Goal: Task Accomplishment & Management: Manage account settings

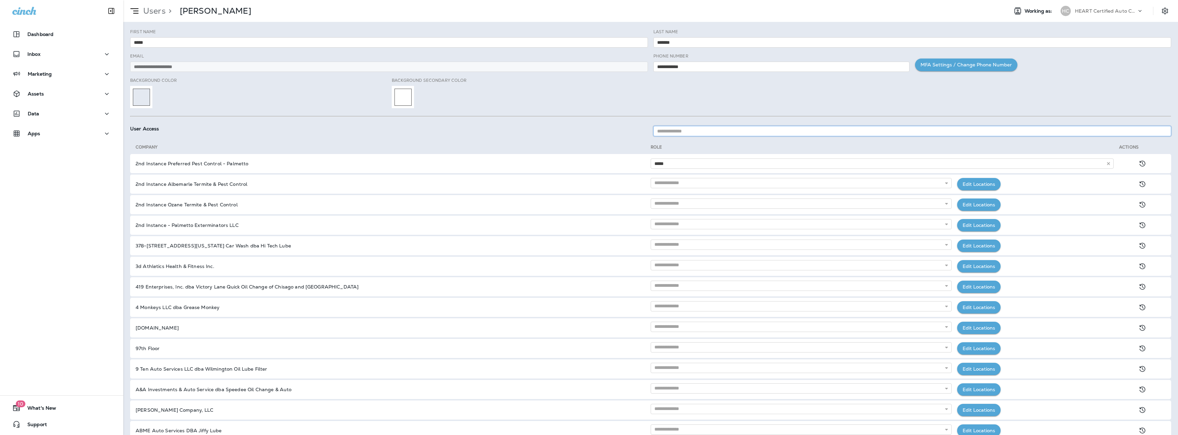
click at [700, 129] on input at bounding box center [912, 131] width 518 height 10
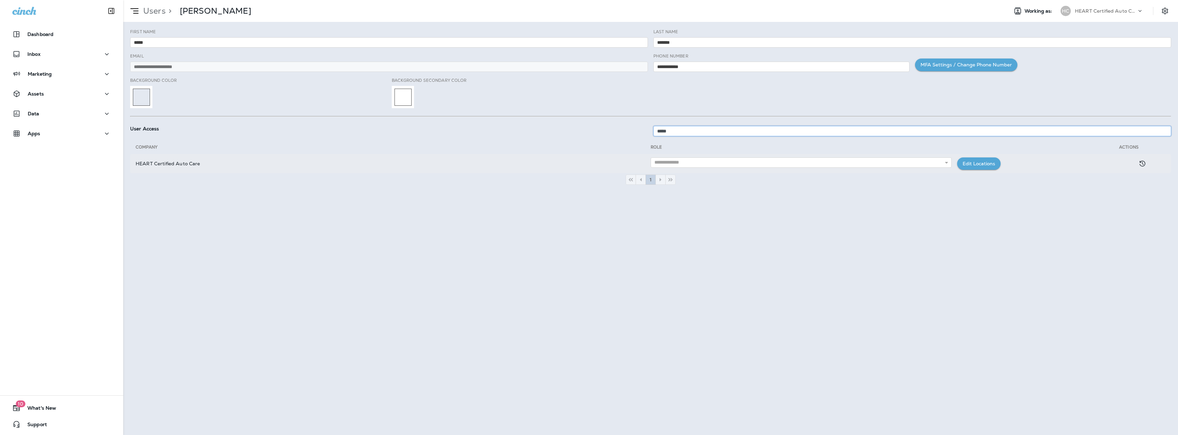
type input "*****"
click at [684, 162] on input "text" at bounding box center [800, 162] width 301 height 10
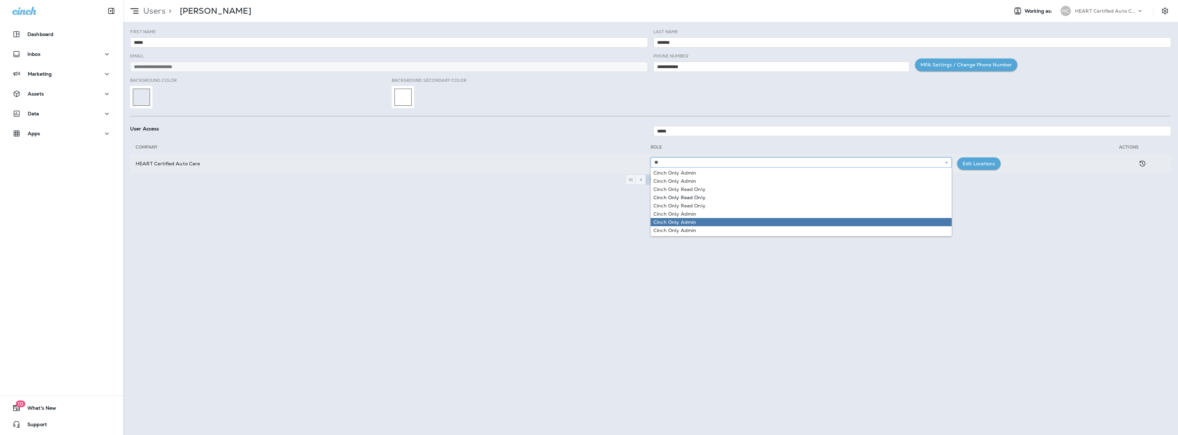
scroll to position [9, 0]
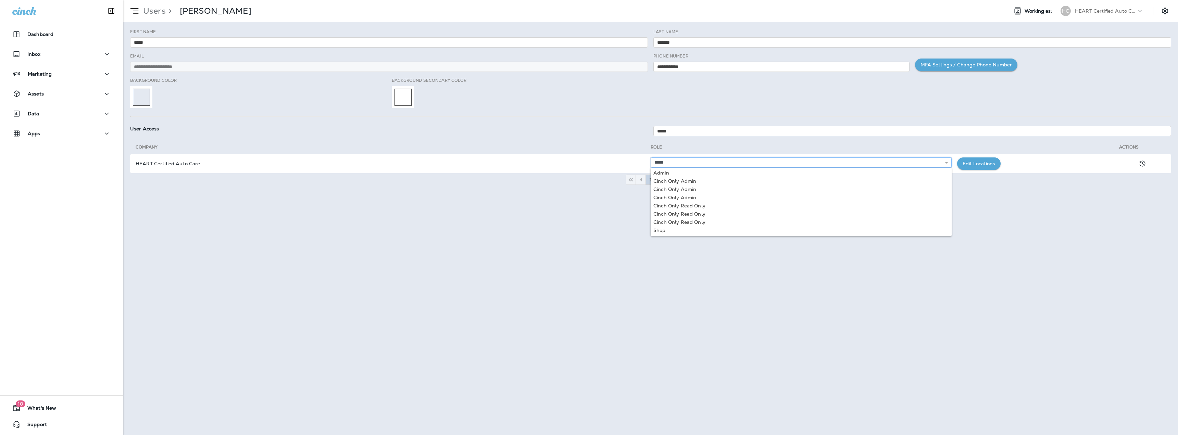
type input "*****"
click at [599, 228] on div "**********" at bounding box center [650, 228] width 1054 height 413
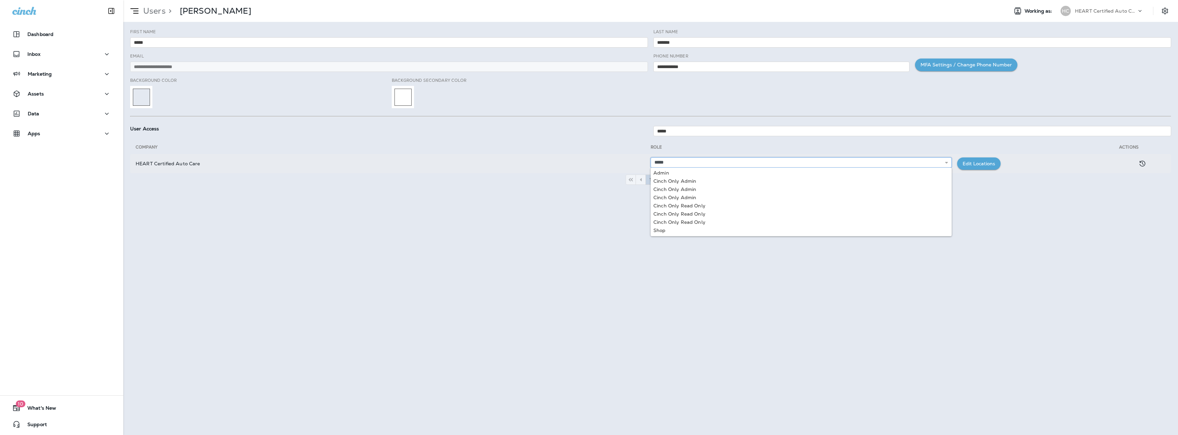
click at [672, 163] on input "*****" at bounding box center [800, 162] width 301 height 10
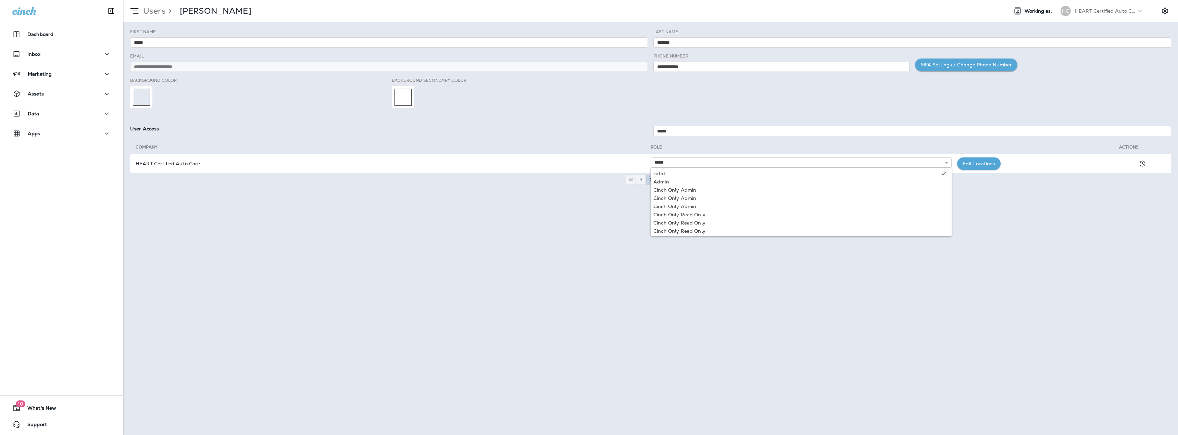
click at [898, 277] on div "**********" at bounding box center [650, 228] width 1054 height 413
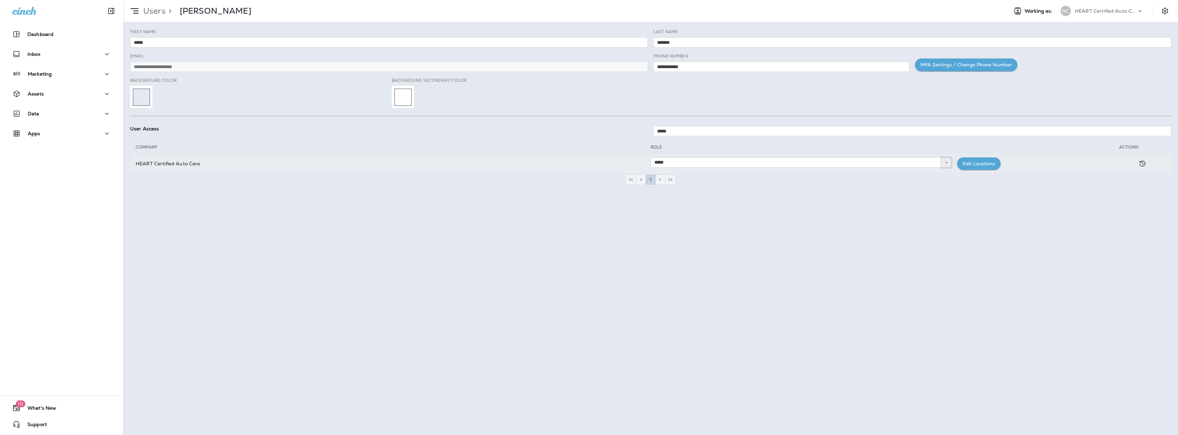
click at [947, 163] on icon at bounding box center [946, 162] width 5 height 5
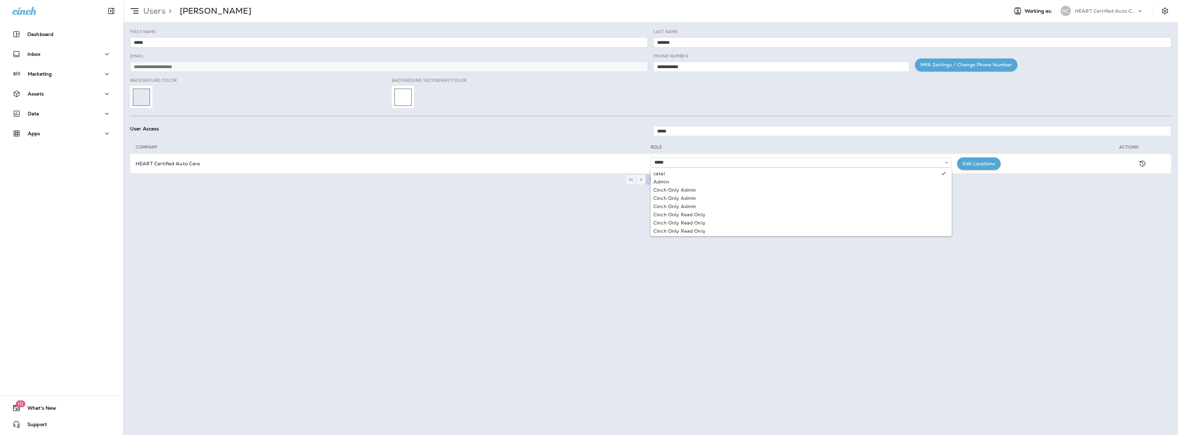
click at [1035, 269] on div "**********" at bounding box center [650, 228] width 1054 height 413
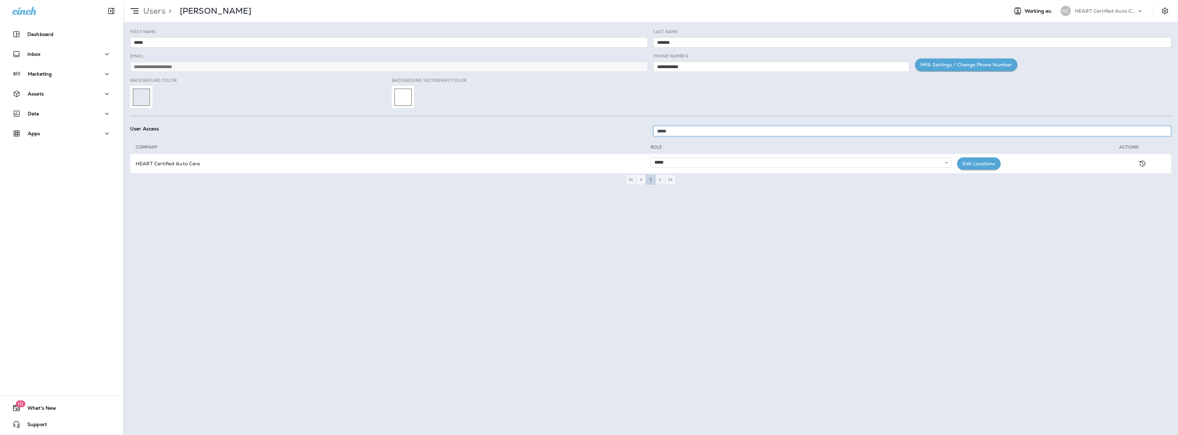
drag, startPoint x: 682, startPoint y: 130, endPoint x: 616, endPoint y: 127, distance: 66.1
click at [616, 127] on div "User Access *****" at bounding box center [650, 131] width 1046 height 24
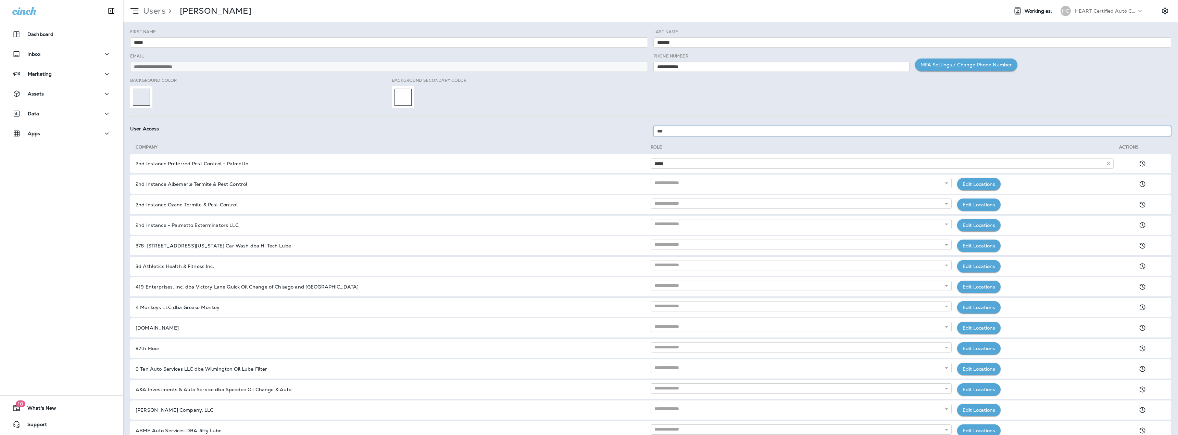
type input "****"
drag, startPoint x: 668, startPoint y: 132, endPoint x: 633, endPoint y: 126, distance: 35.4
click at [636, 128] on div "User Access ****" at bounding box center [650, 131] width 1046 height 24
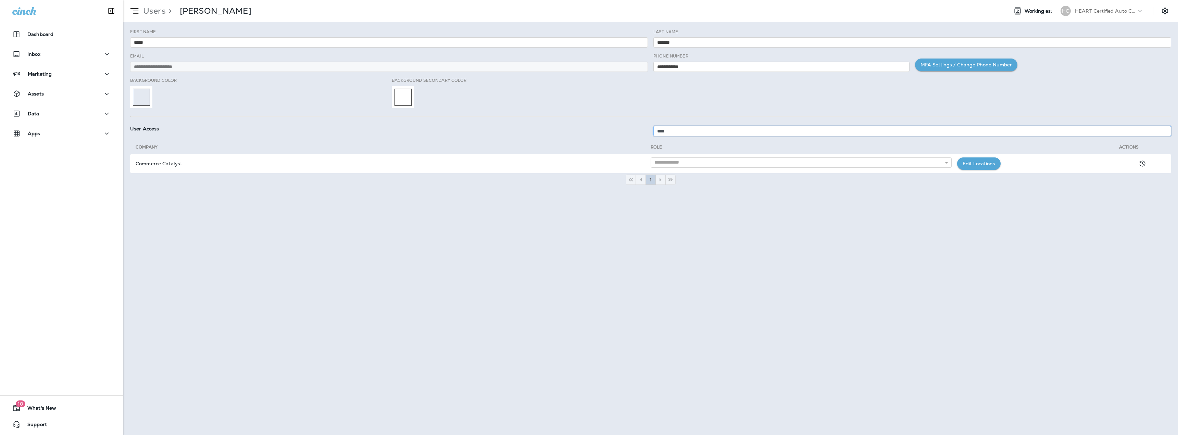
type input "*****"
drag, startPoint x: 670, startPoint y: 129, endPoint x: 581, endPoint y: 122, distance: 89.3
click at [581, 122] on div "User Access *****" at bounding box center [650, 131] width 1046 height 24
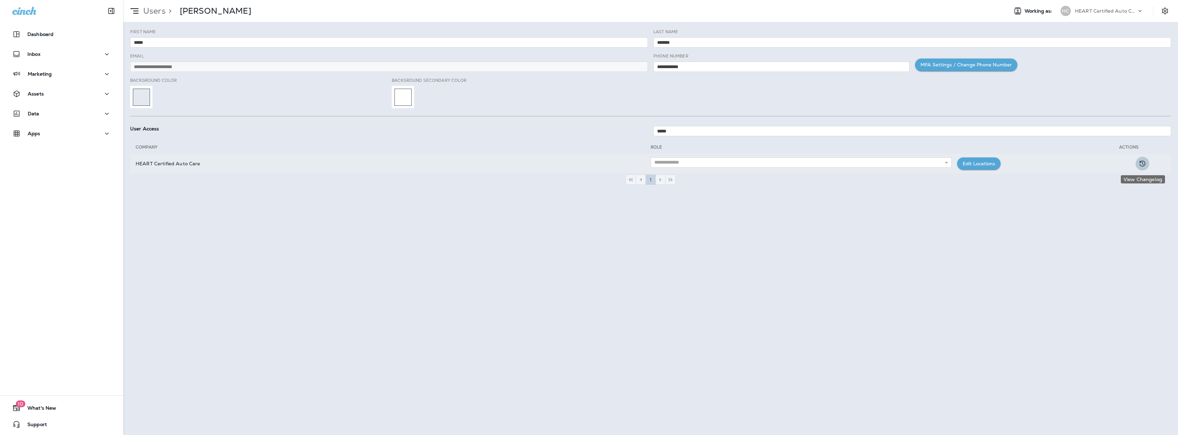
click at [1143, 165] on icon "View Changelog" at bounding box center [1142, 164] width 6 height 6
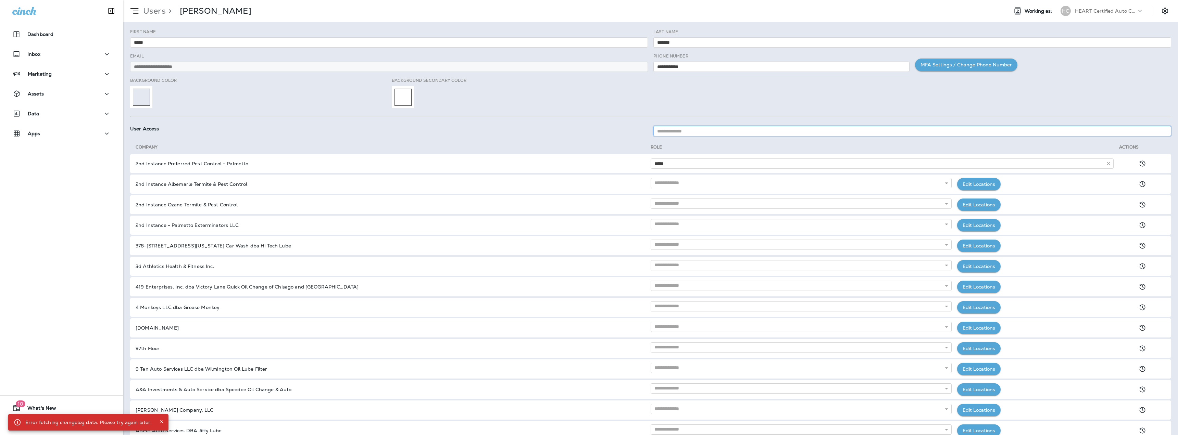
click at [708, 128] on input at bounding box center [912, 131] width 518 height 10
click at [1167, 15] on icon "Settings" at bounding box center [1165, 11] width 8 height 8
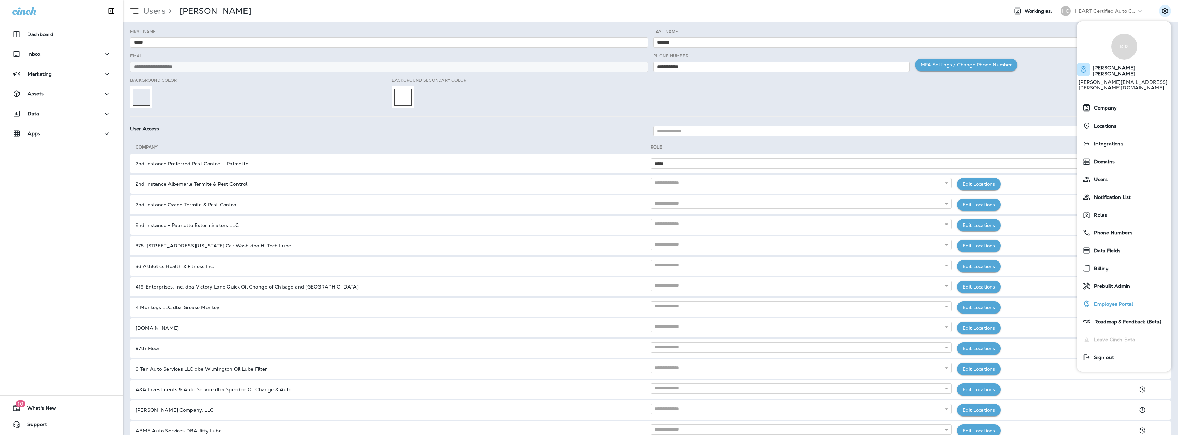
click at [1113, 301] on span "Employee Portal" at bounding box center [1111, 304] width 42 height 6
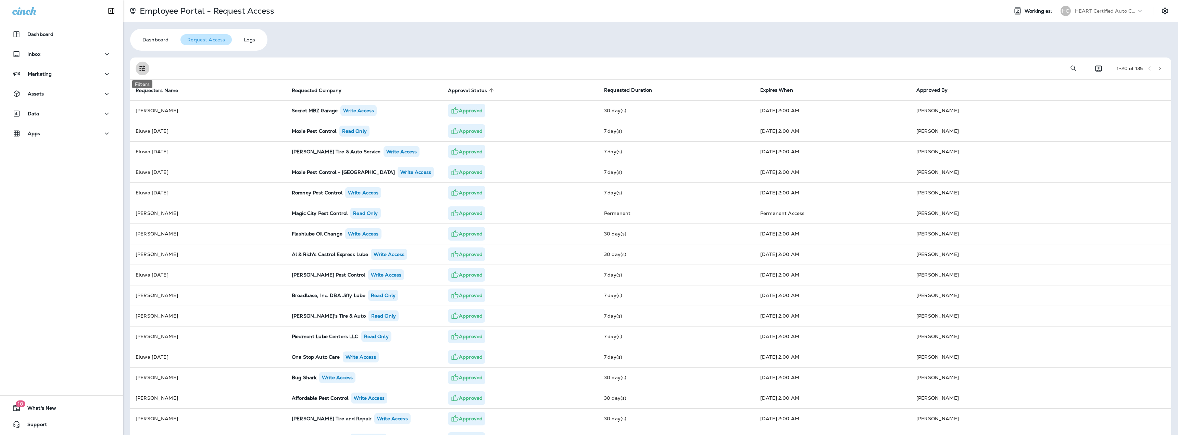
click at [140, 71] on icon "Filters" at bounding box center [142, 69] width 6 height 6
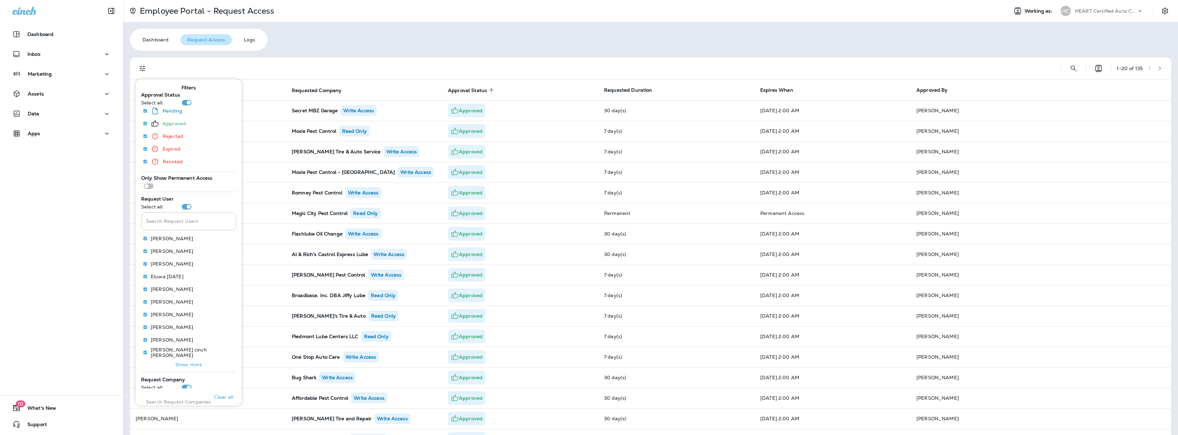
click at [186, 364] on p "Show more" at bounding box center [188, 364] width 27 height 5
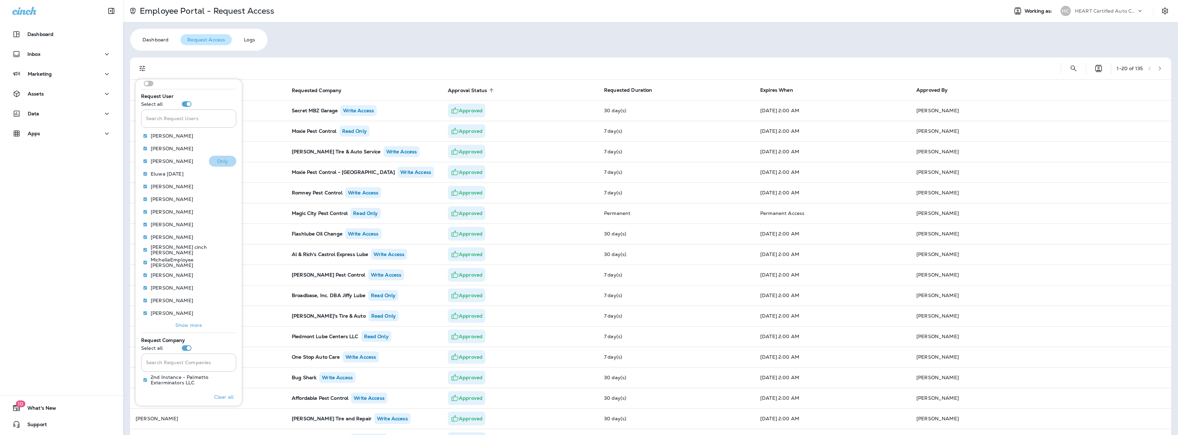
click at [212, 164] on button "Only" at bounding box center [222, 161] width 27 height 11
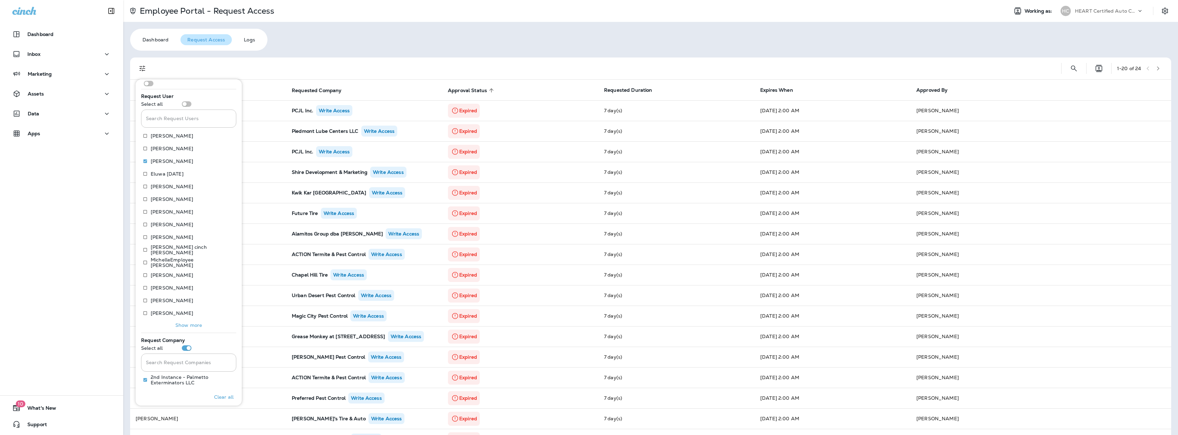
click at [497, 41] on div "Employee Portal - Request Access Working as: HC HEART Certified Auto Care Dashb…" at bounding box center [650, 217] width 1054 height 435
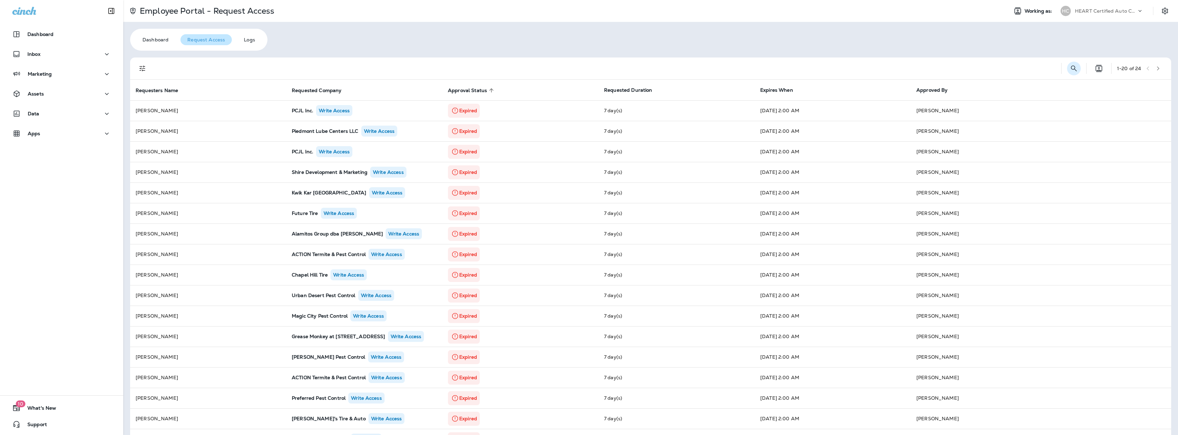
click at [1072, 70] on icon "Search User Request Access" at bounding box center [1073, 68] width 8 height 8
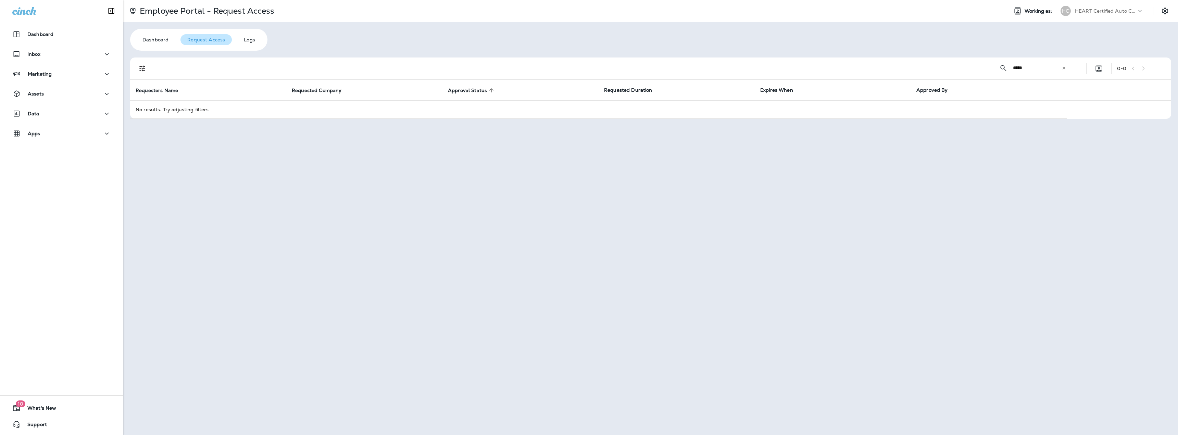
type input "*****"
click at [146, 67] on icon "Filters" at bounding box center [142, 68] width 8 height 8
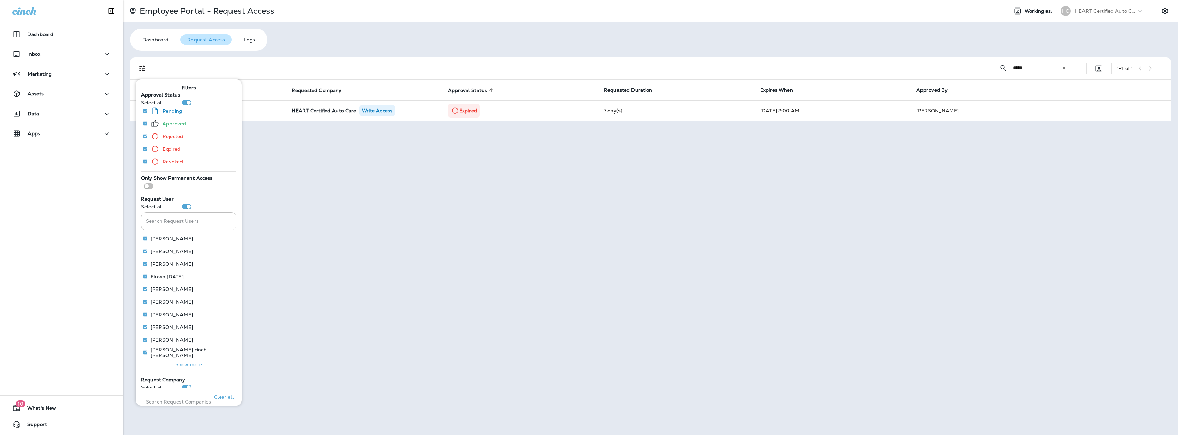
click at [356, 46] on div "Employee Portal - Request Access Working as: HC HEART Certified Auto Care Dashb…" at bounding box center [650, 217] width 1054 height 435
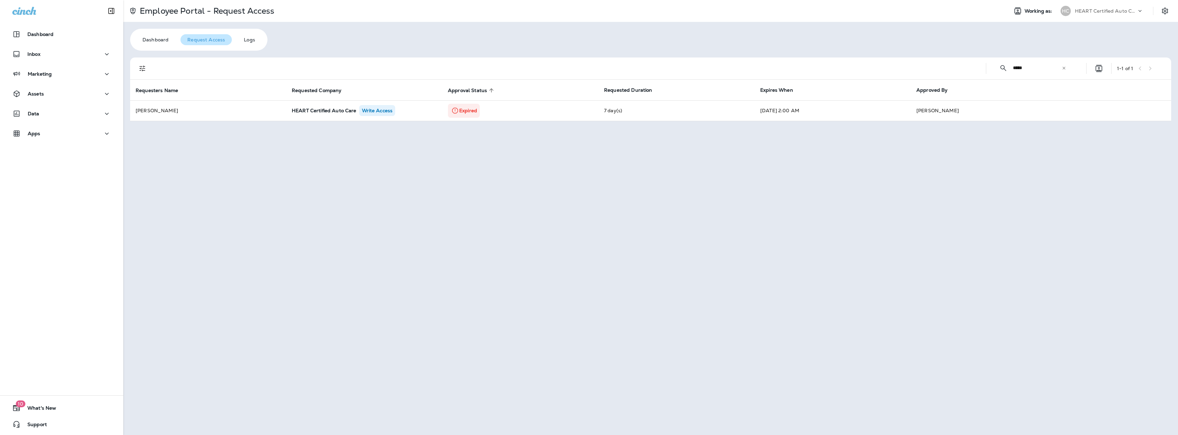
click at [529, 195] on div "Employee Portal - Request Access Working as: HC HEART Certified Auto Care Dashb…" at bounding box center [650, 217] width 1054 height 435
click at [335, 111] on p "HEART Certified Auto Care" at bounding box center [324, 110] width 65 height 5
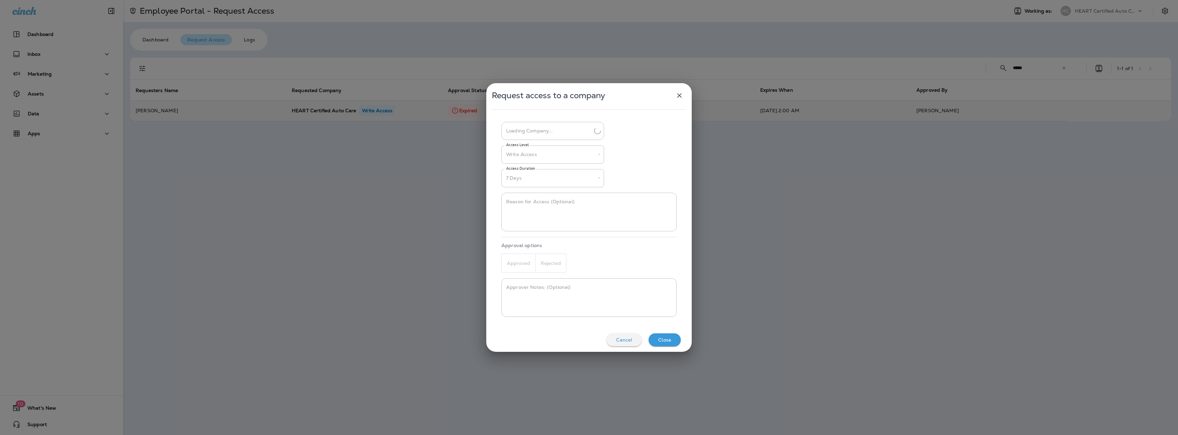
type input "**********"
click at [680, 96] on icon "button" at bounding box center [679, 95] width 4 height 4
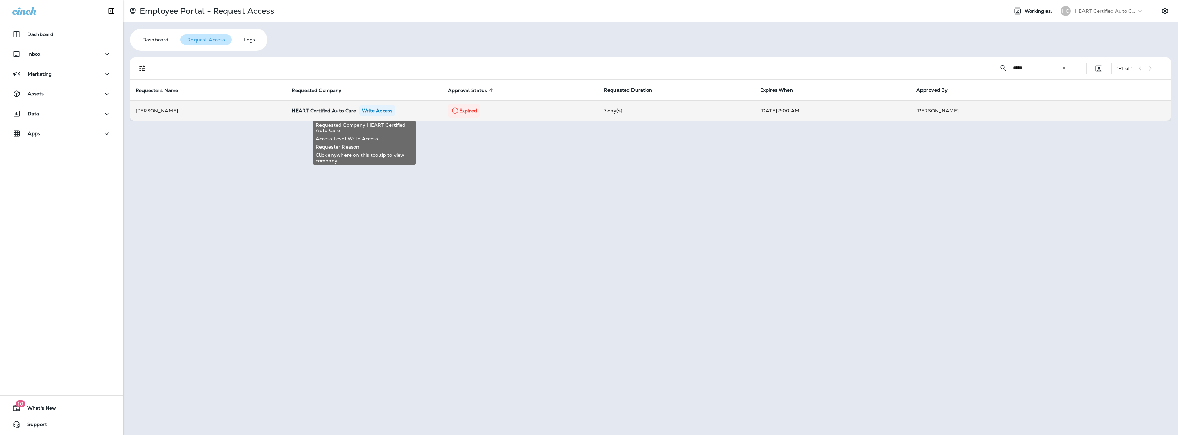
click at [335, 111] on p "HEART Certified Auto Care" at bounding box center [324, 110] width 65 height 5
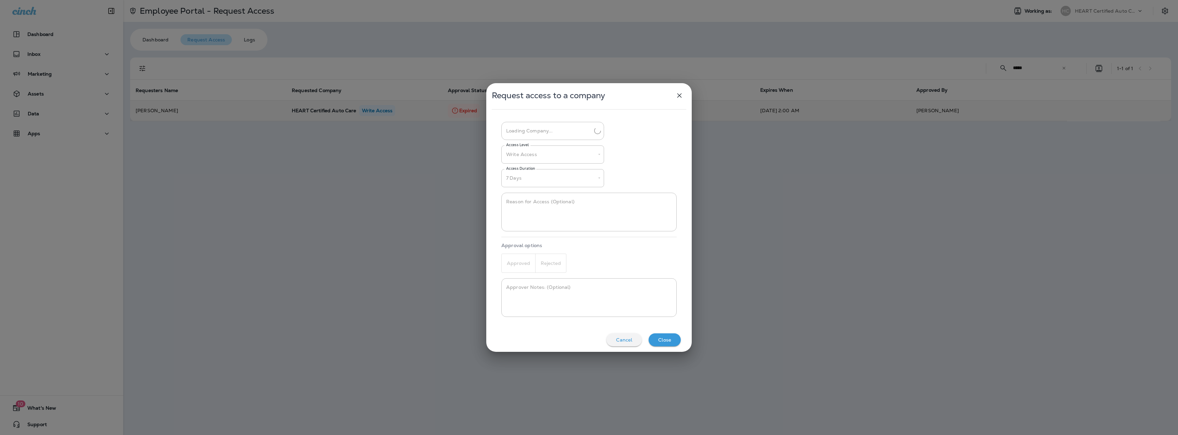
click at [679, 95] on icon "button" at bounding box center [679, 95] width 4 height 4
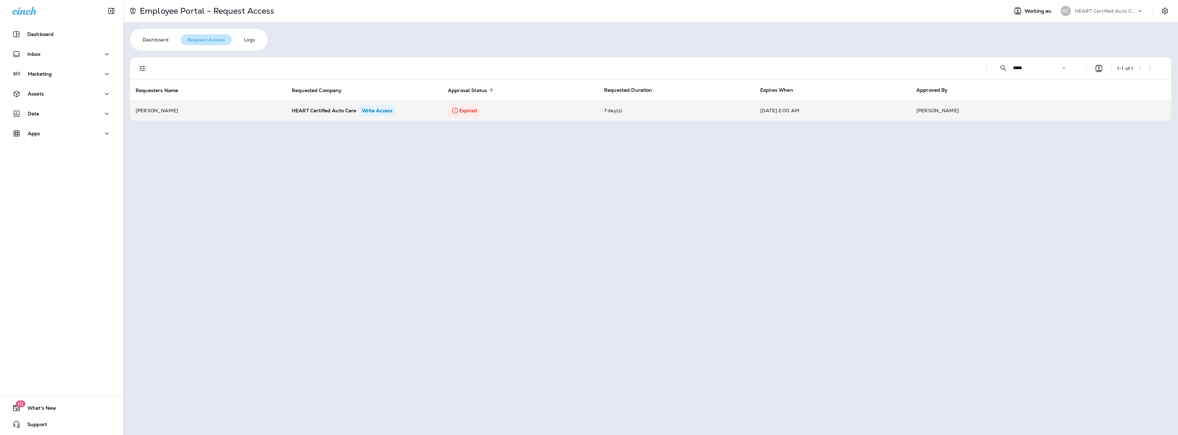
click at [1064, 68] on icon at bounding box center [1063, 67] width 3 height 3
click at [1100, 14] on div "HEART Certified Auto Care" at bounding box center [1106, 11] width 62 height 10
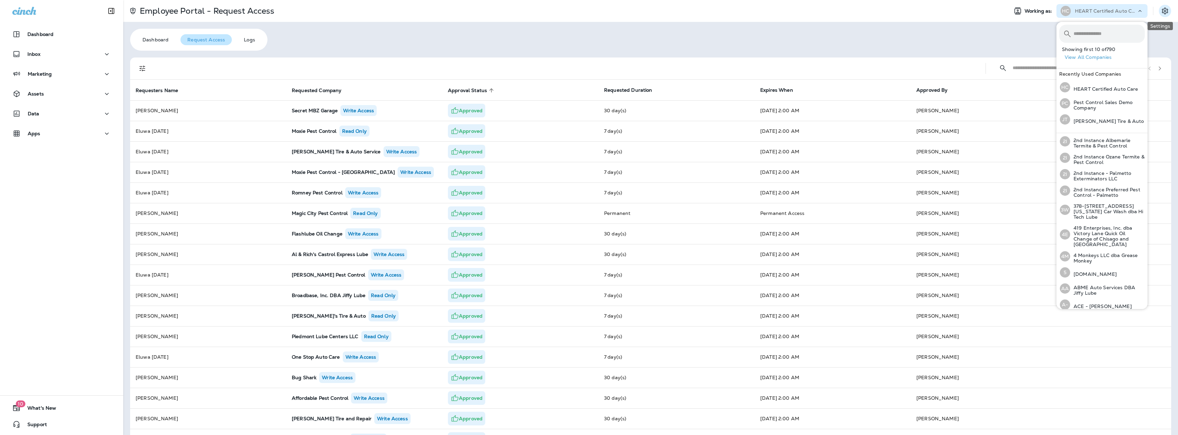
click at [1161, 9] on icon "Settings" at bounding box center [1165, 11] width 8 height 8
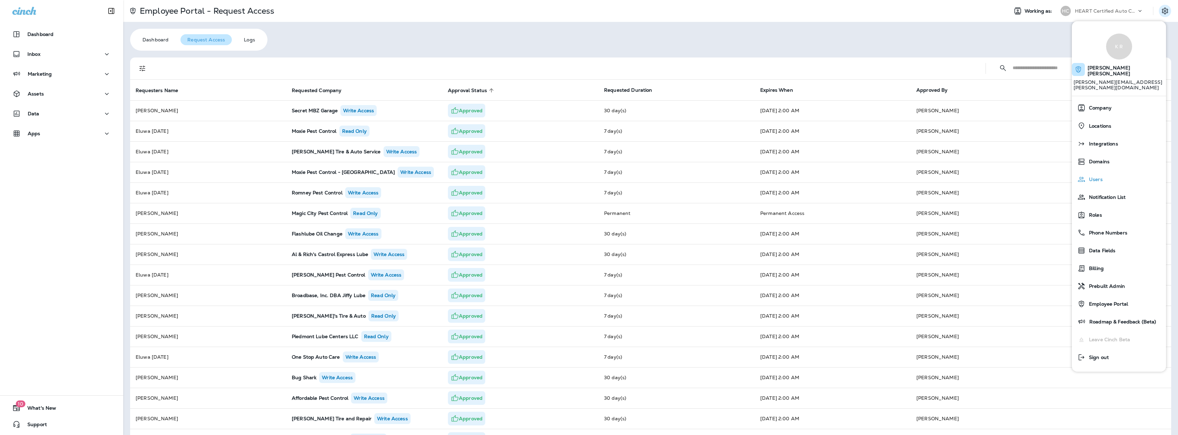
click at [1105, 173] on div "Users" at bounding box center [1118, 180] width 89 height 14
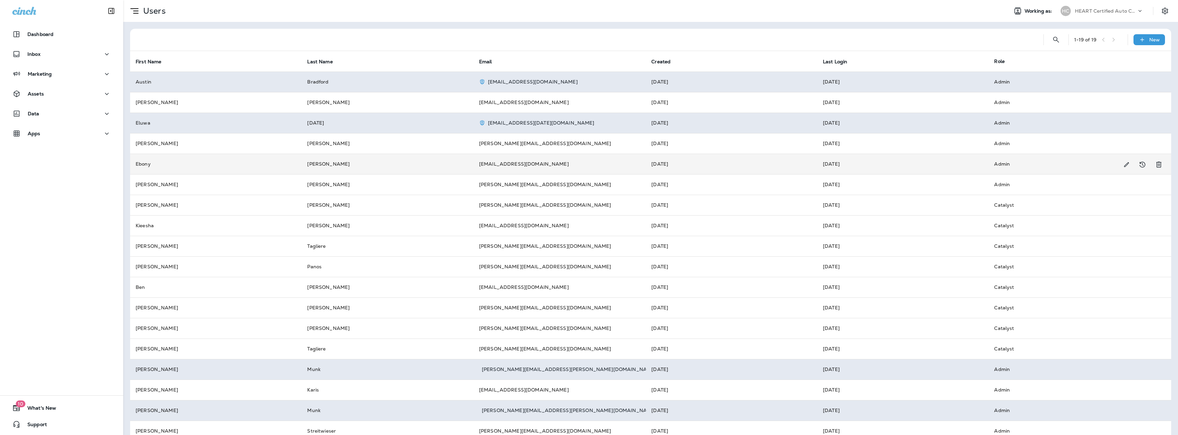
scroll to position [34, 0]
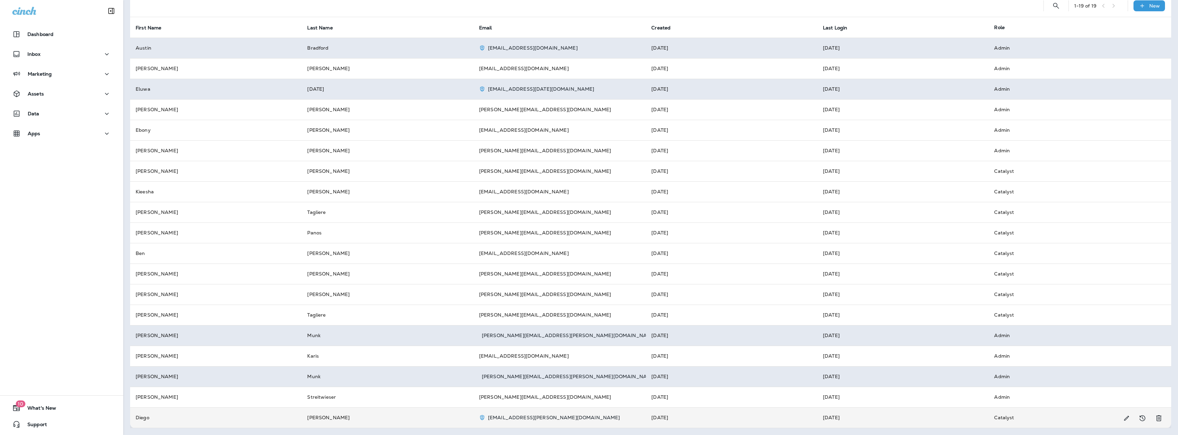
click at [303, 421] on td "[PERSON_NAME]" at bounding box center [388, 417] width 172 height 21
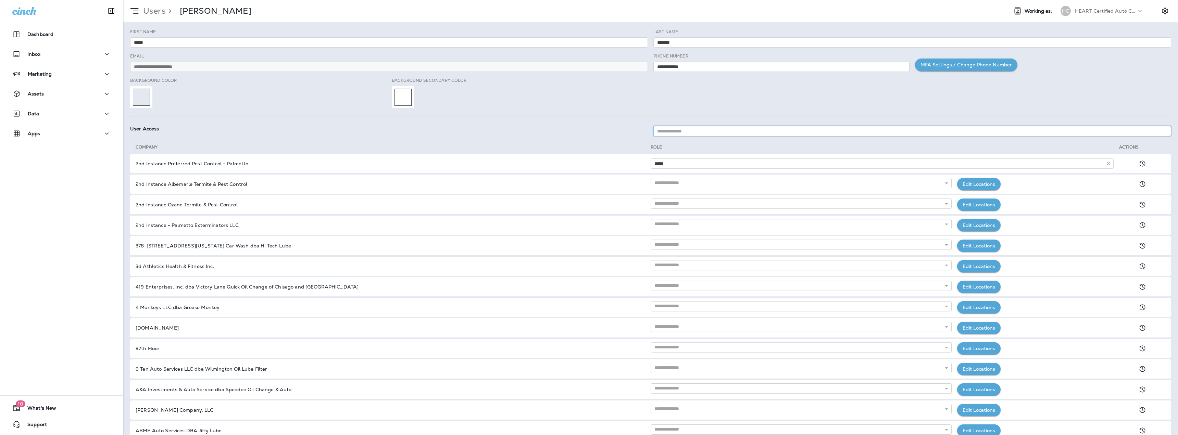
click at [677, 129] on input at bounding box center [912, 131] width 518 height 10
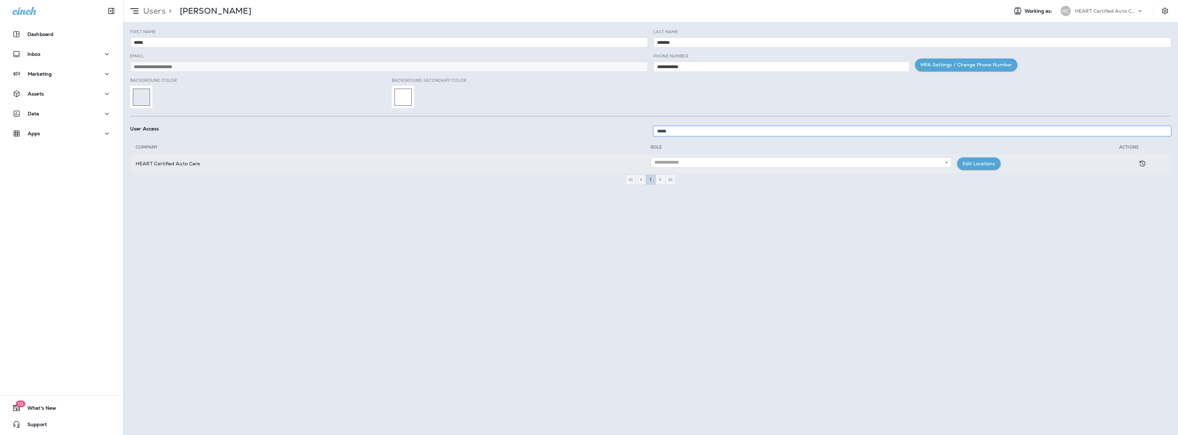
type input "*****"
click at [697, 162] on input "text" at bounding box center [800, 162] width 301 height 10
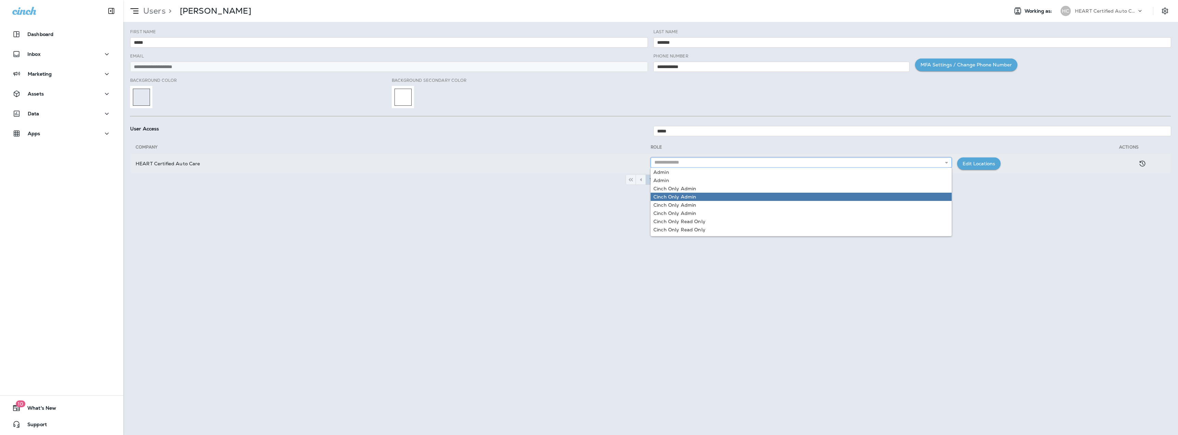
scroll to position [66, 0]
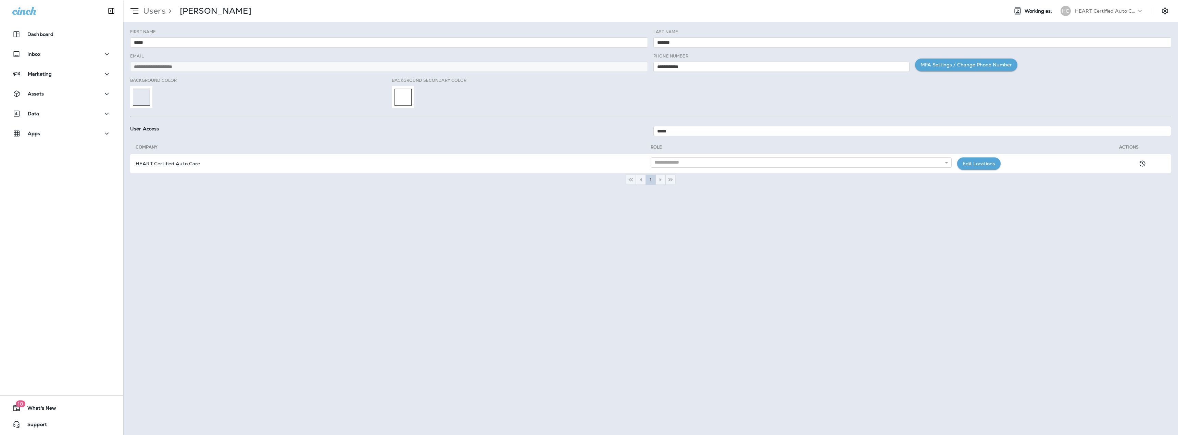
click at [730, 269] on div "**********" at bounding box center [650, 228] width 1054 height 413
drag, startPoint x: 655, startPoint y: 128, endPoint x: 554, endPoint y: 122, distance: 101.9
click at [556, 122] on div "User Access *****" at bounding box center [650, 131] width 1046 height 24
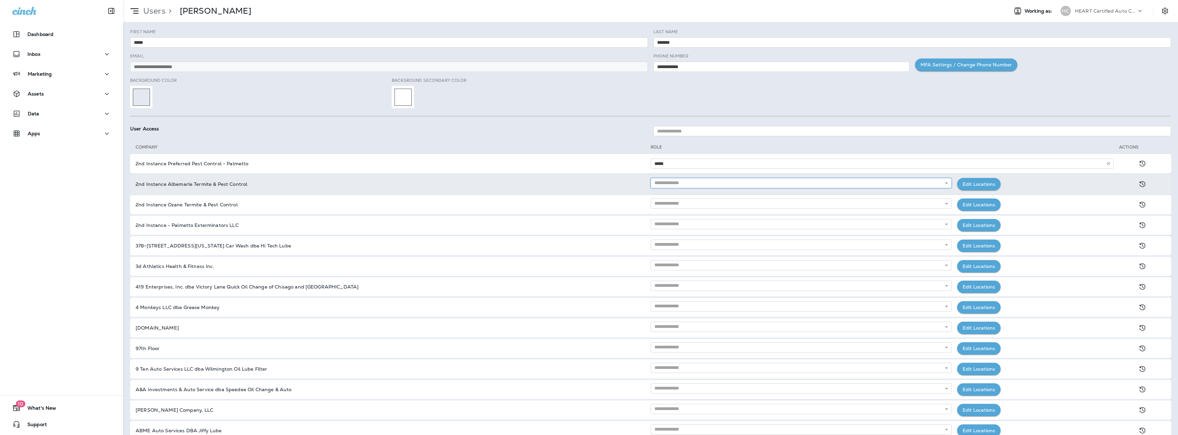
click at [670, 183] on input "text" at bounding box center [800, 183] width 301 height 10
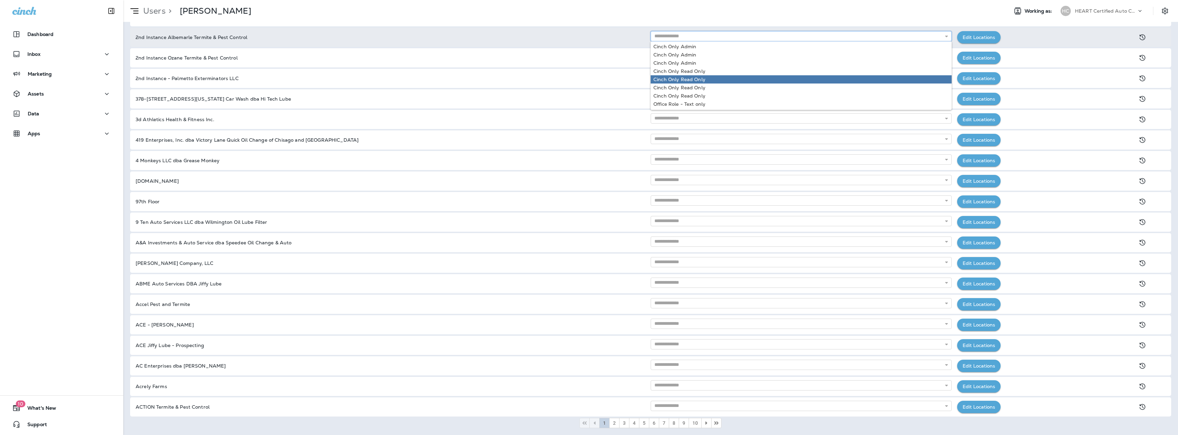
scroll to position [0, 0]
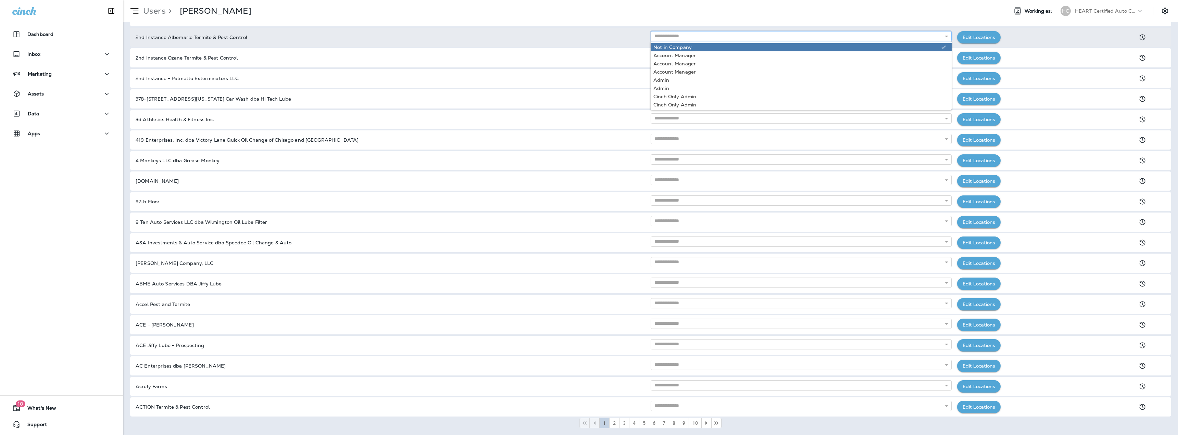
click at [674, 38] on input "text" at bounding box center [800, 36] width 301 height 10
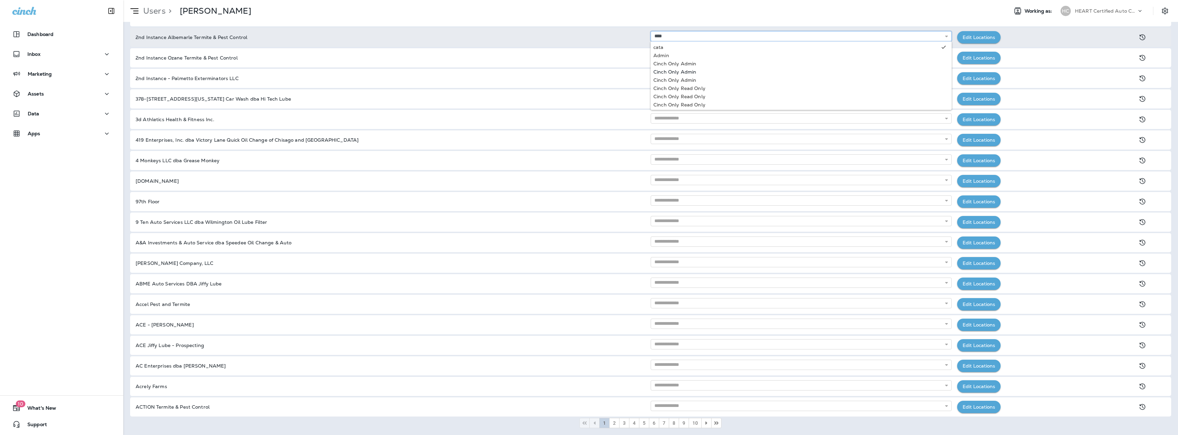
scroll to position [1, 0]
type input "*"
click at [675, 11] on div "Users > [PERSON_NAME]" at bounding box center [562, 10] width 879 height 17
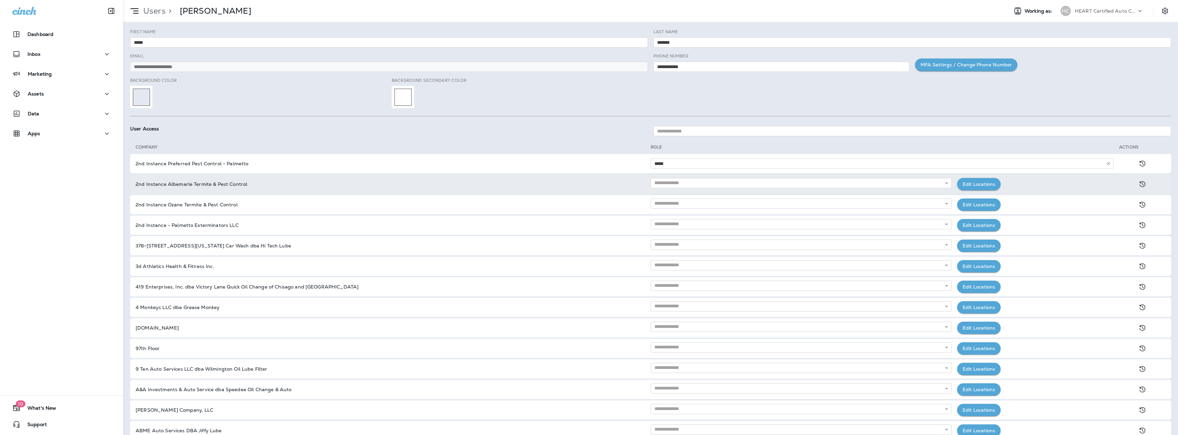
click at [1105, 11] on p "HEART Certified Auto Care" at bounding box center [1106, 10] width 62 height 5
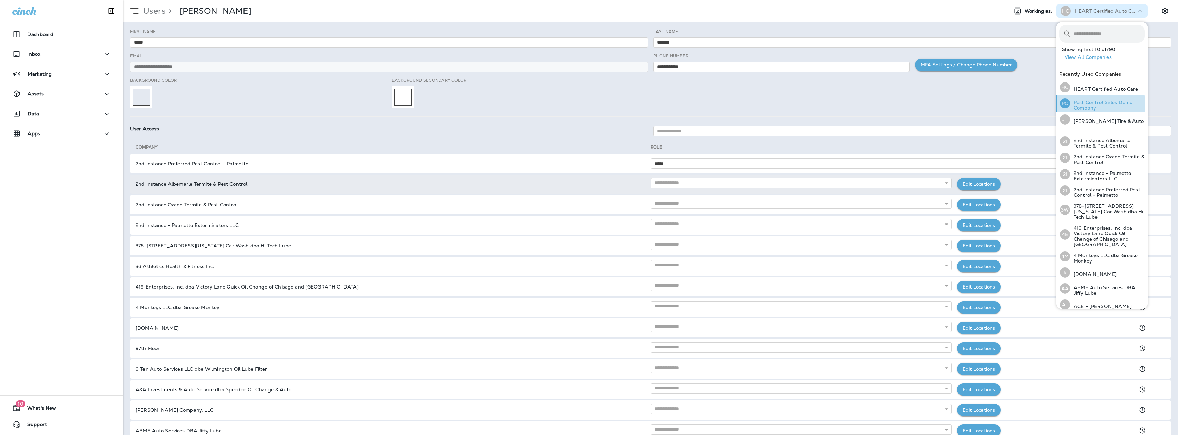
click at [1087, 105] on p "Pest Control Sales Demo Company" at bounding box center [1107, 105] width 75 height 11
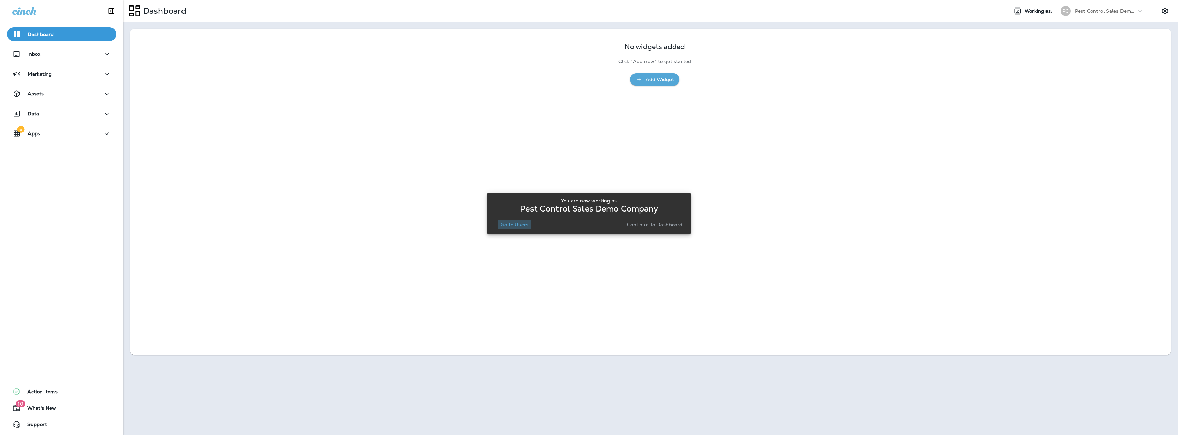
click at [508, 225] on p "Go to Users" at bounding box center [514, 224] width 28 height 5
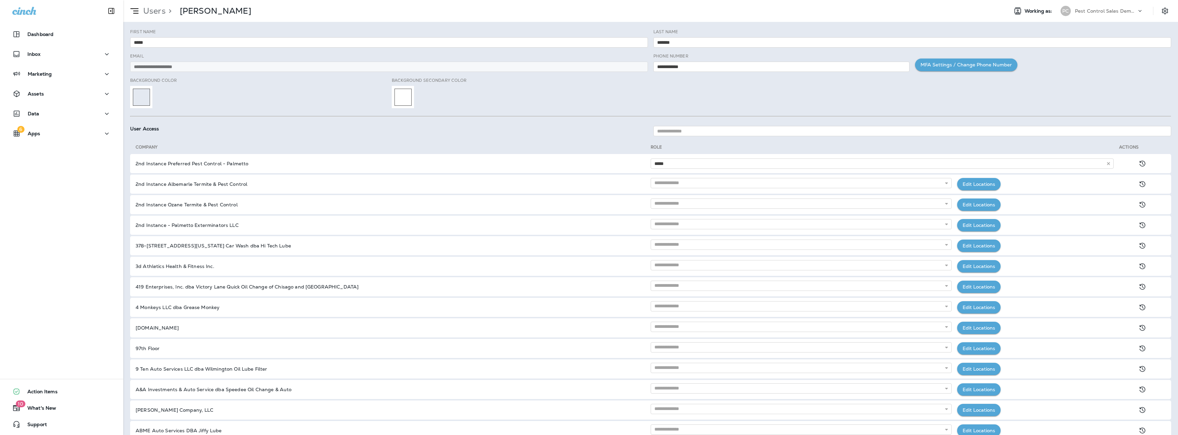
click at [1120, 10] on p "Pest Control Sales Demo Company" at bounding box center [1106, 10] width 62 height 5
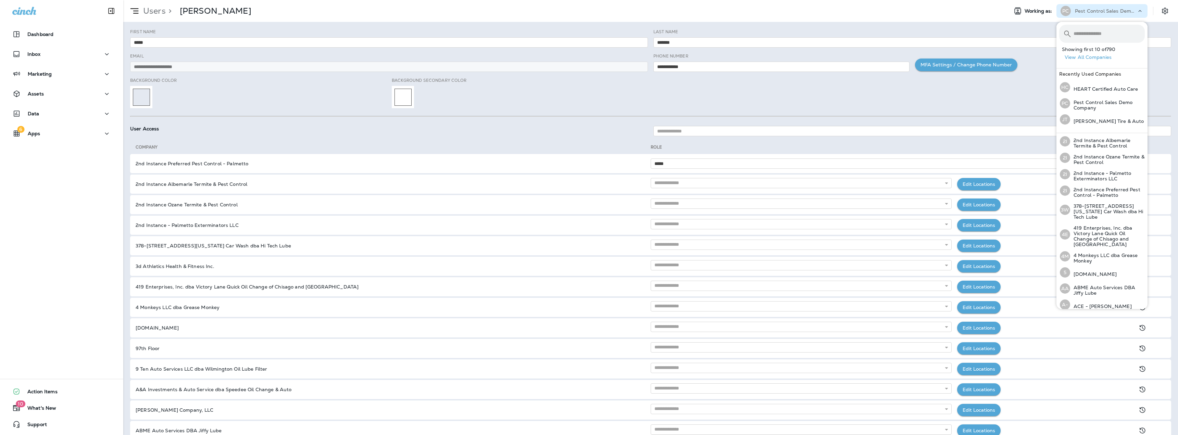
click at [986, 93] on div "Background Color Background Secondary Color" at bounding box center [650, 95] width 1046 height 36
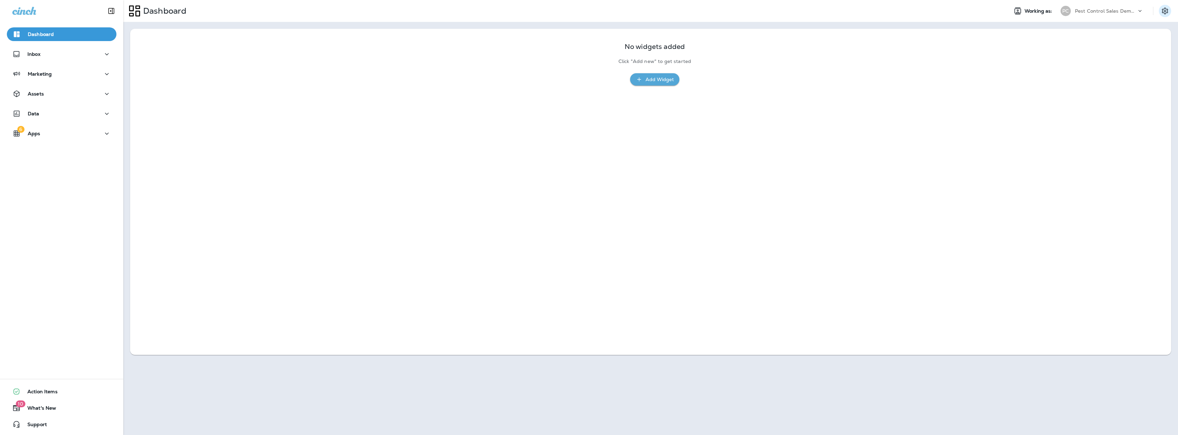
click at [1162, 13] on icon "Settings" at bounding box center [1165, 11] width 6 height 7
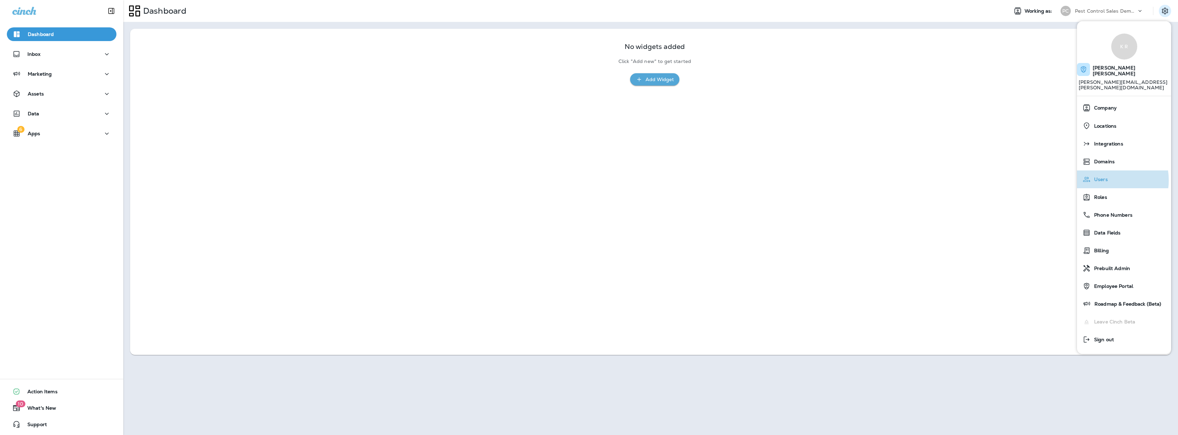
click at [1103, 177] on span "Users" at bounding box center [1098, 180] width 17 height 6
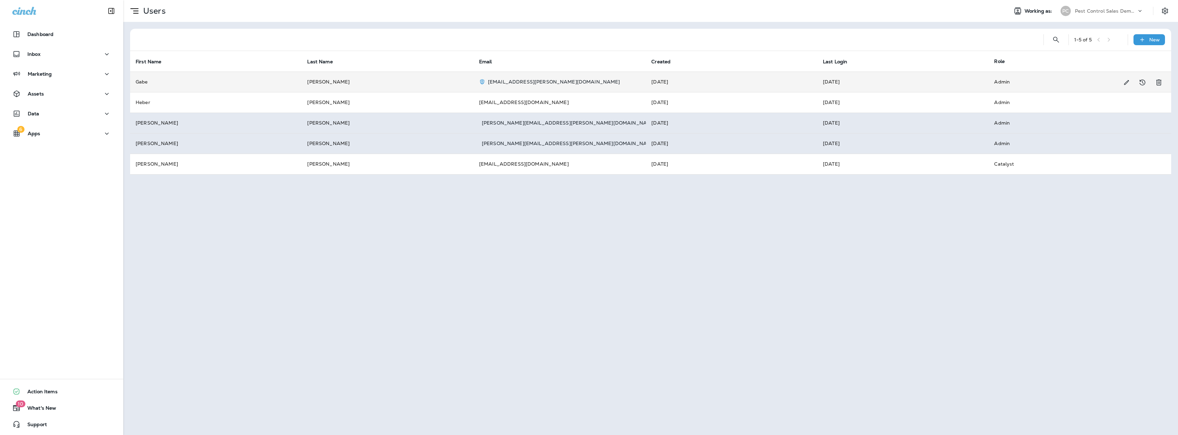
click at [196, 79] on td "Gabe" at bounding box center [216, 82] width 172 height 21
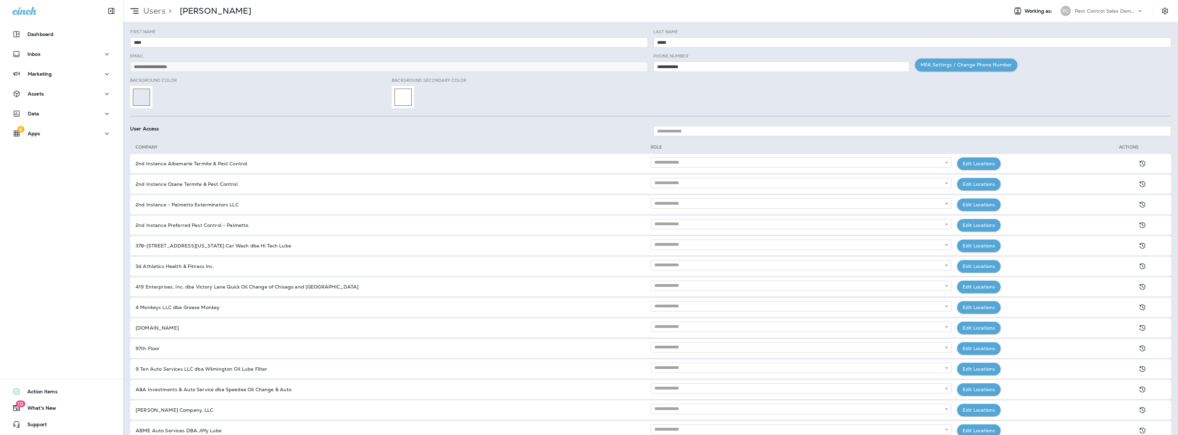
click at [700, 95] on div "Background Color Background Secondary Color" at bounding box center [650, 95] width 1046 height 36
click at [1090, 10] on p "Pest Control Sales Demo Company" at bounding box center [1106, 10] width 62 height 5
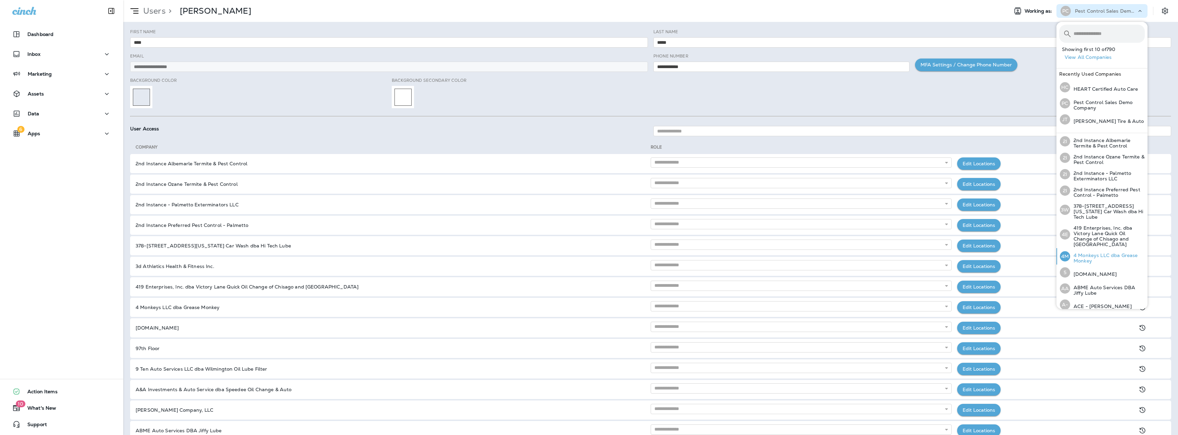
click at [1086, 253] on p "4 Monkeys LLC dba Grease Monkey" at bounding box center [1107, 258] width 75 height 11
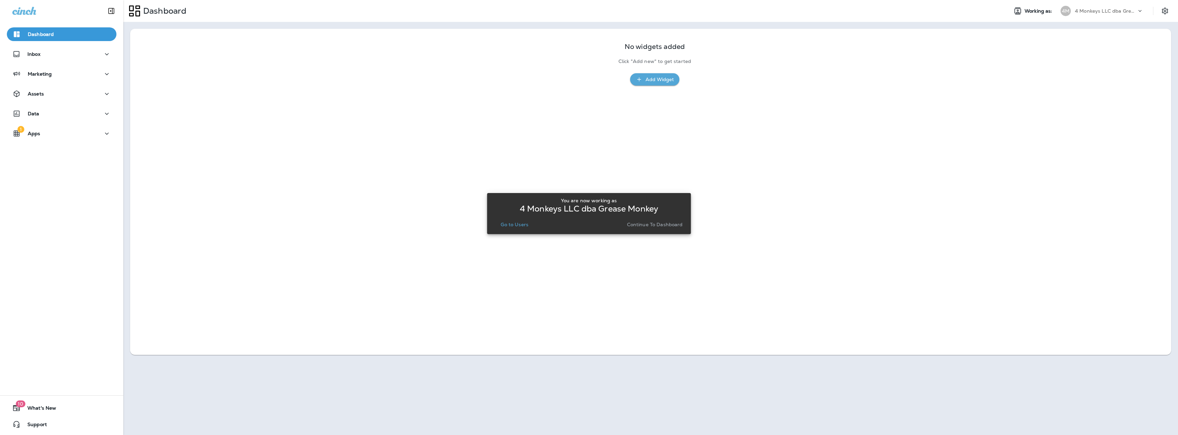
click at [512, 224] on p "Go to Users" at bounding box center [514, 224] width 28 height 5
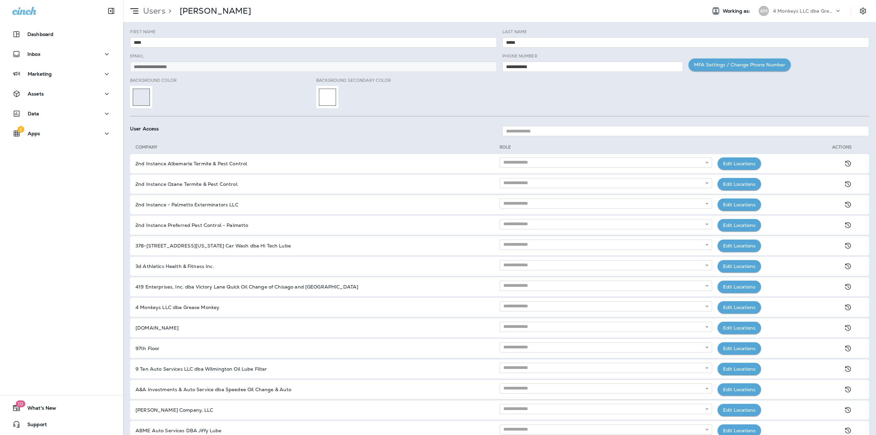
click at [875, 14] on div at bounding box center [866, 11] width 19 height 12
click at [868, 12] on button "Settings" at bounding box center [863, 11] width 12 height 12
click at [430, 91] on div "Background Secondary Color" at bounding box center [406, 92] width 181 height 31
click at [430, 89] on div "Background Secondary Color" at bounding box center [406, 92] width 181 height 31
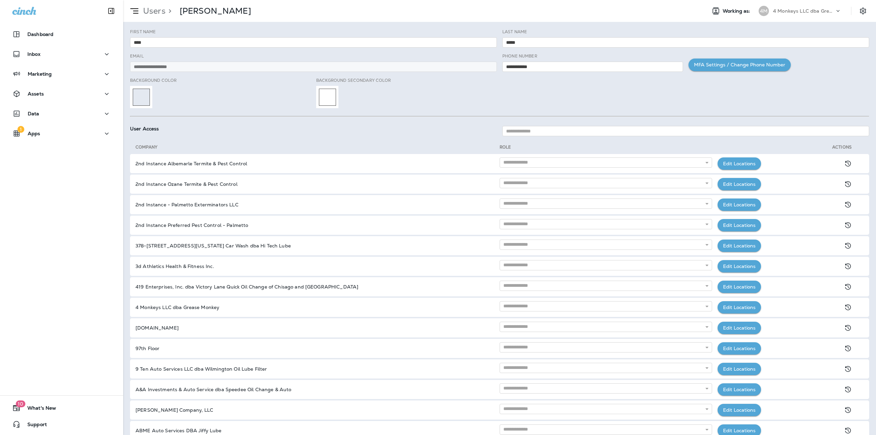
click at [809, 12] on p "4 Monkeys LLC dba Grease Monkey" at bounding box center [804, 10] width 62 height 5
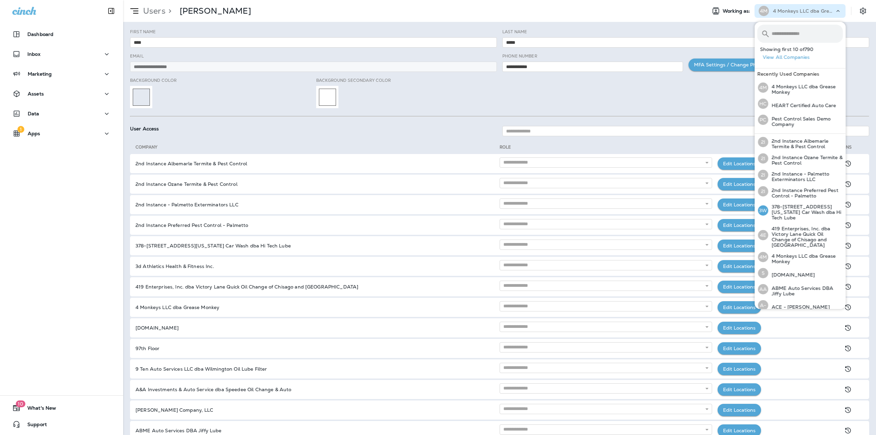
scroll to position [161, 0]
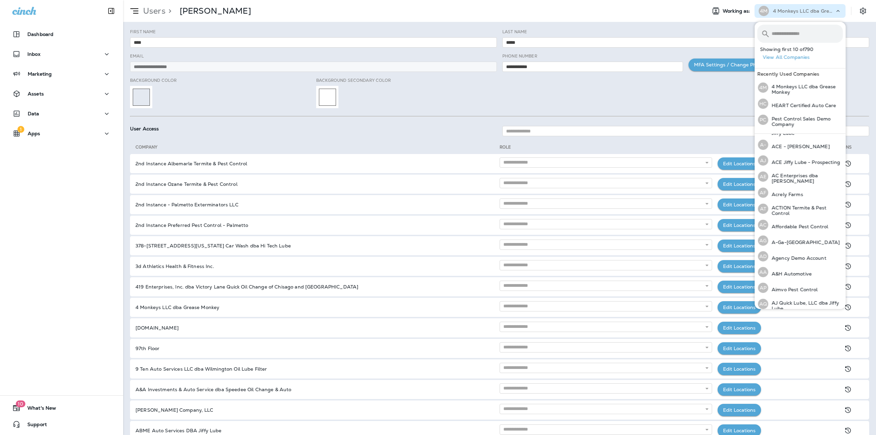
click at [862, 60] on div "MFA Settings / Change Phone Number" at bounding box center [779, 65] width 181 height 13
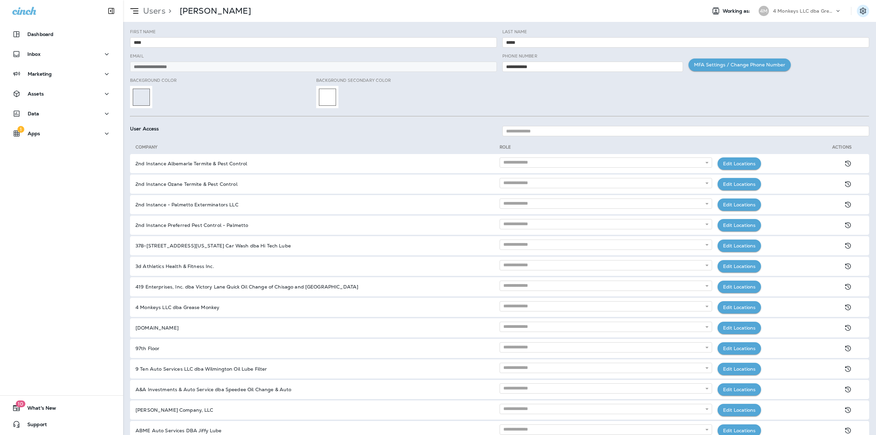
click at [860, 12] on icon "Settings" at bounding box center [863, 11] width 8 height 8
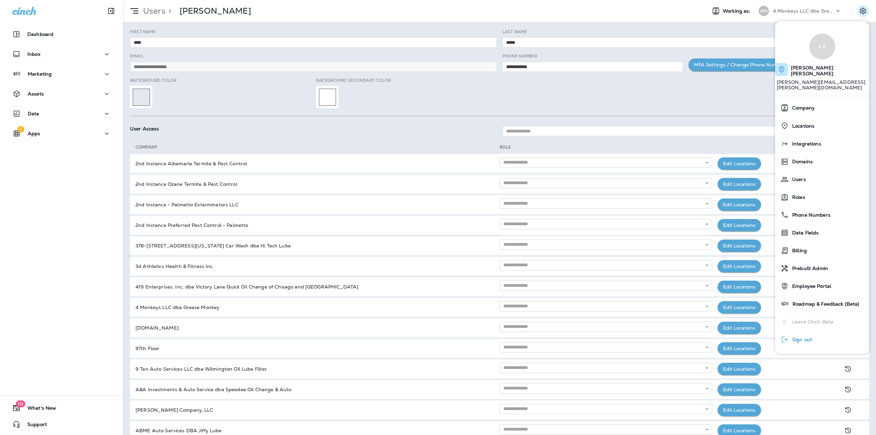
click at [798, 337] on span "Sign out" at bounding box center [800, 340] width 23 height 6
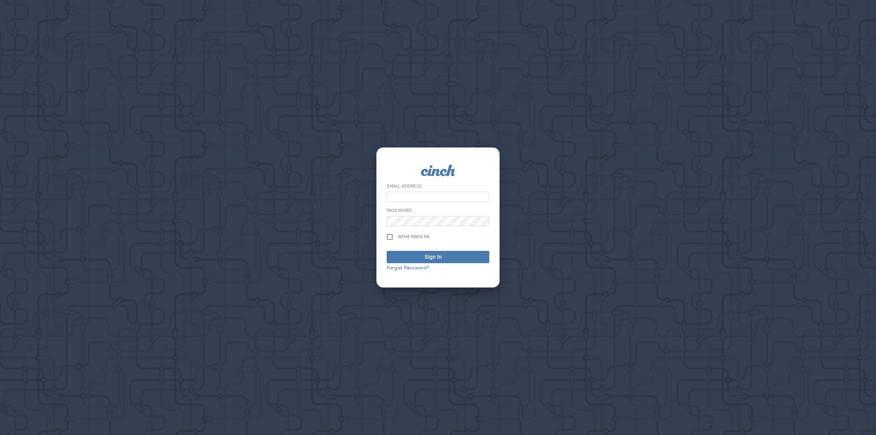
type input "**********"
click at [430, 256] on div "Sign In" at bounding box center [433, 257] width 17 height 8
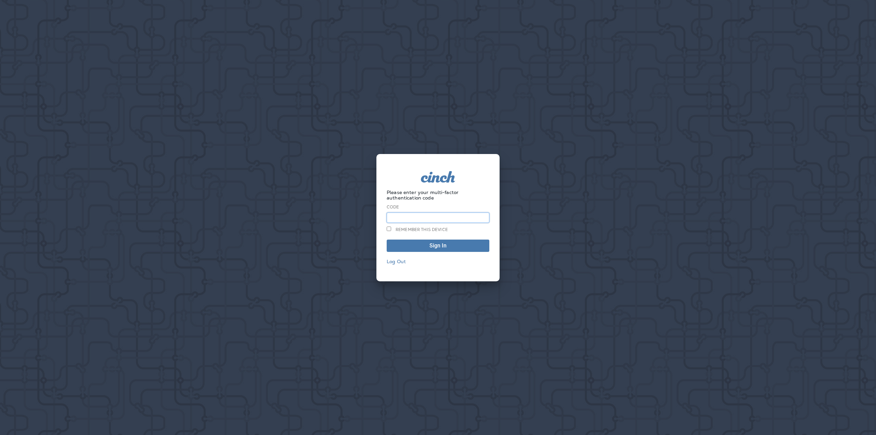
click at [421, 219] on input at bounding box center [438, 218] width 103 height 10
type input "******"
click at [387, 240] on button "Sign In" at bounding box center [438, 246] width 103 height 12
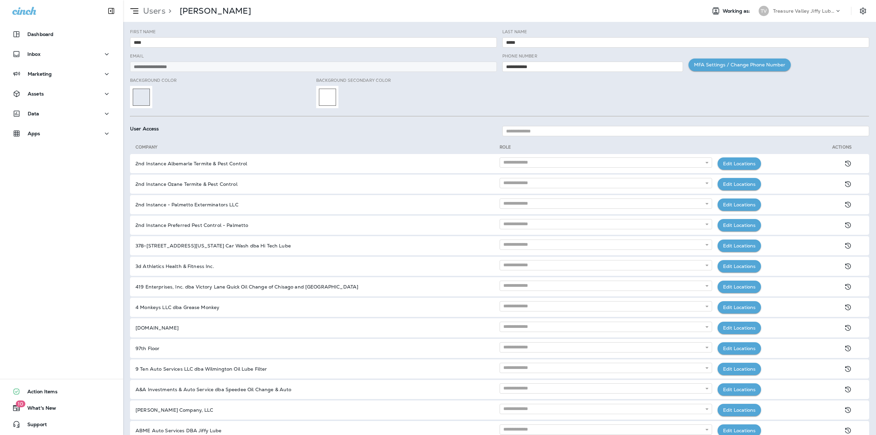
click at [388, 122] on div "User Access" at bounding box center [499, 131] width 745 height 24
click at [366, 128] on div "User Access" at bounding box center [313, 131] width 372 height 10
click at [792, 10] on p "Treasure Valley Jiffy Lube Group" at bounding box center [804, 10] width 62 height 5
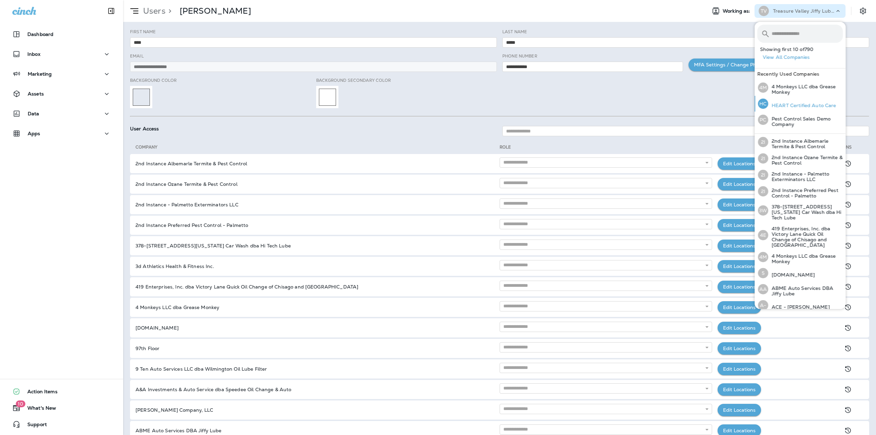
click at [793, 107] on p "HEART Certified Auto Care" at bounding box center [803, 105] width 68 height 5
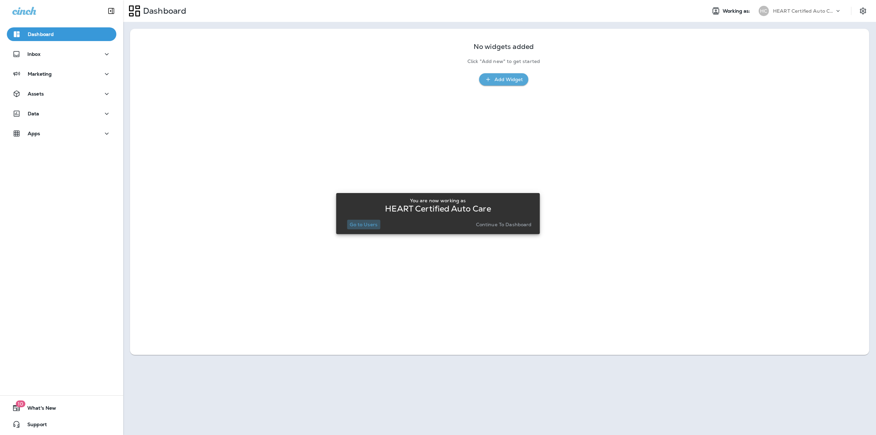
click at [361, 222] on p "Go to Users" at bounding box center [364, 224] width 28 height 5
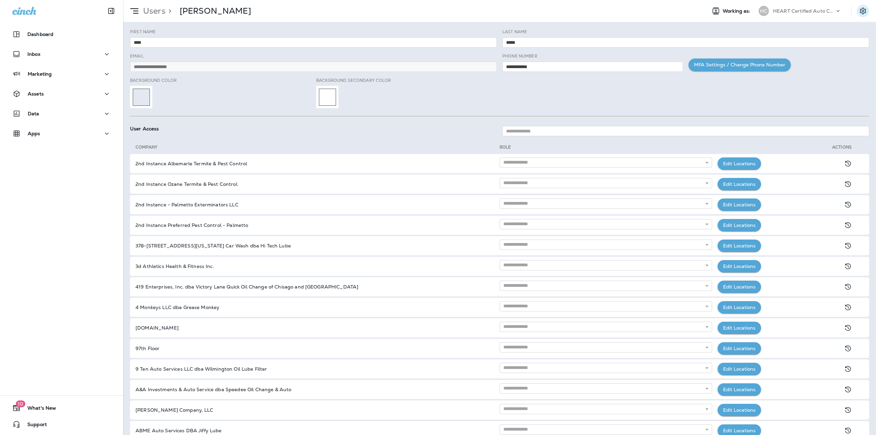
click at [862, 12] on icon "Settings" at bounding box center [863, 11] width 6 height 7
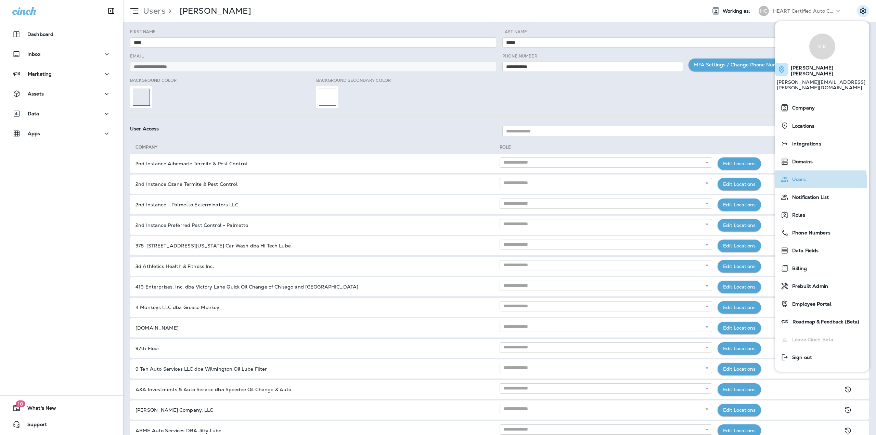
click at [802, 177] on span "Users" at bounding box center [797, 180] width 17 height 6
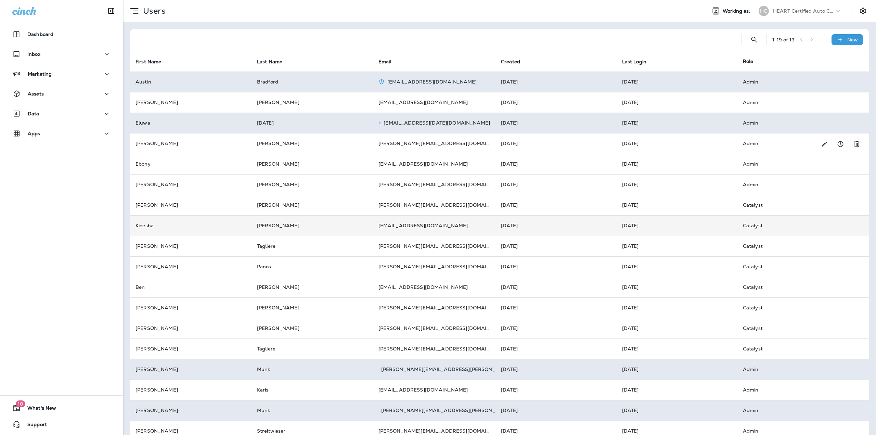
scroll to position [34, 0]
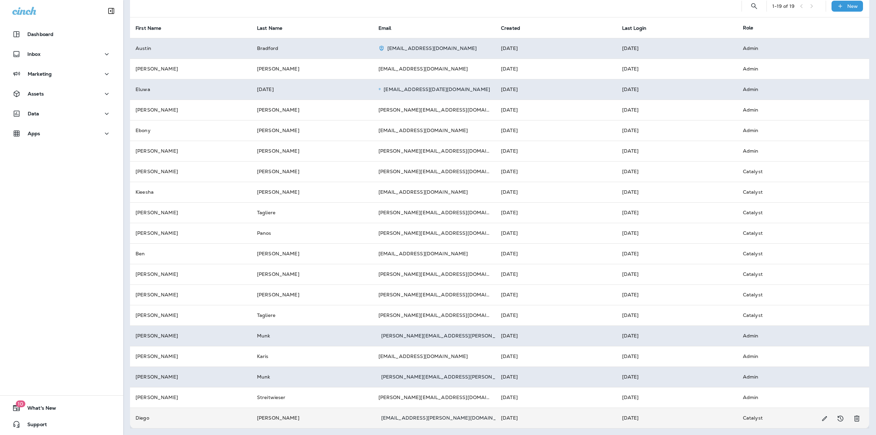
click at [221, 417] on td "Diego" at bounding box center [191, 418] width 122 height 21
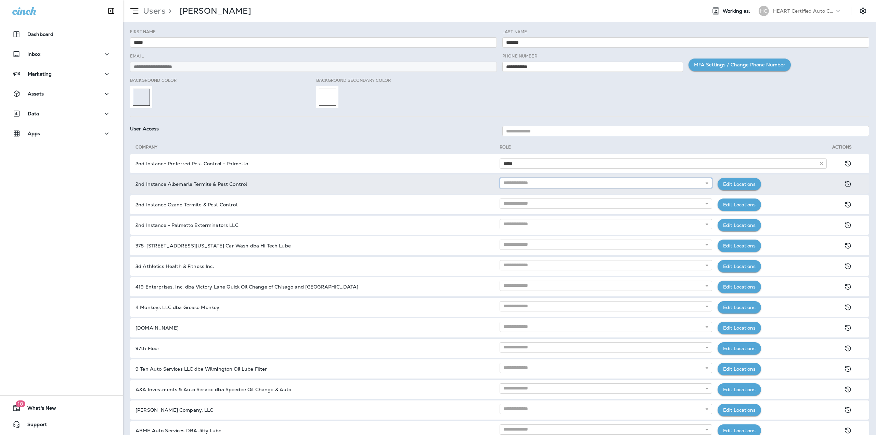
click at [520, 182] on input "text" at bounding box center [606, 183] width 213 height 10
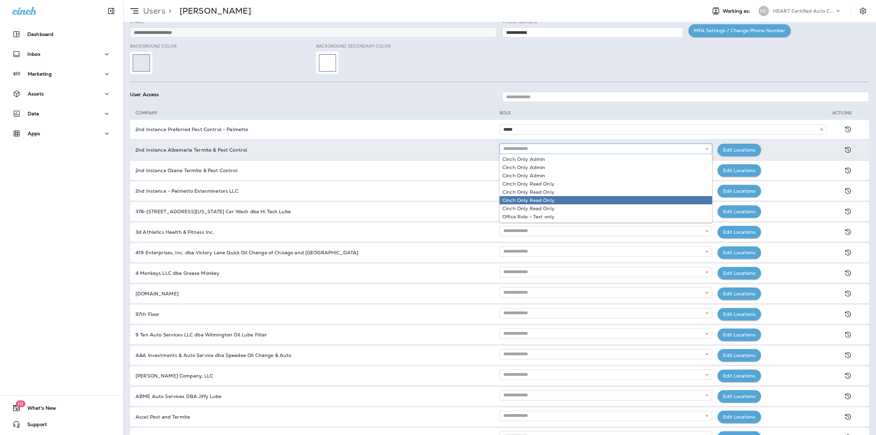
scroll to position [68, 0]
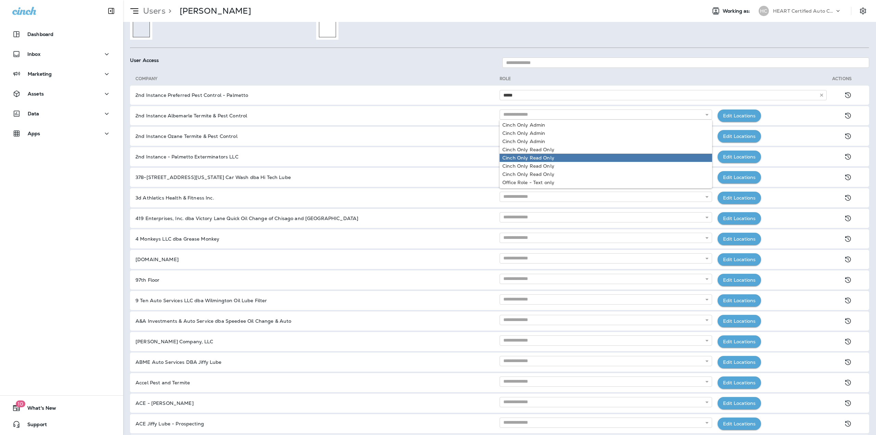
click at [440, 55] on div "User Access" at bounding box center [499, 63] width 745 height 24
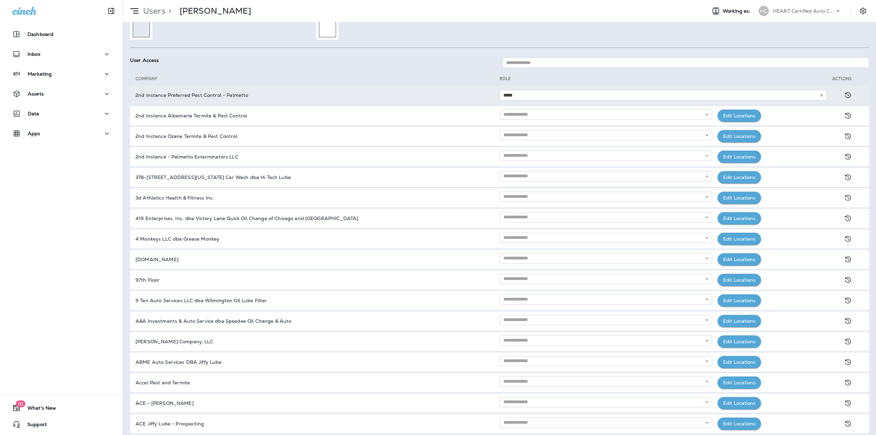
scroll to position [0, 0]
